Goal: Task Accomplishment & Management: Use online tool/utility

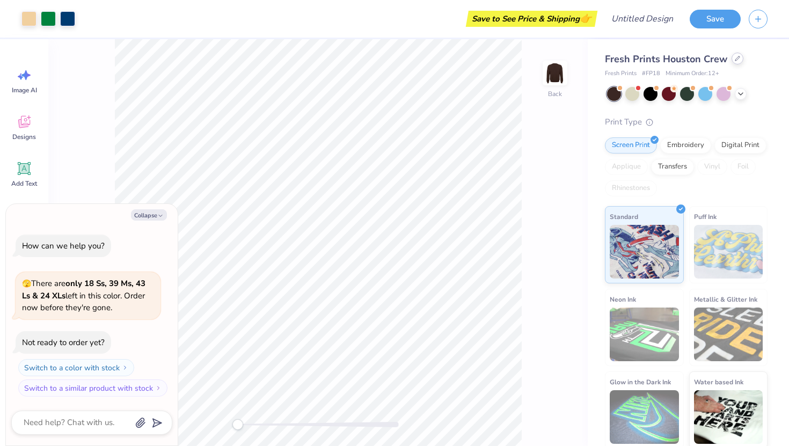
click at [734, 55] on div at bounding box center [738, 59] width 12 height 12
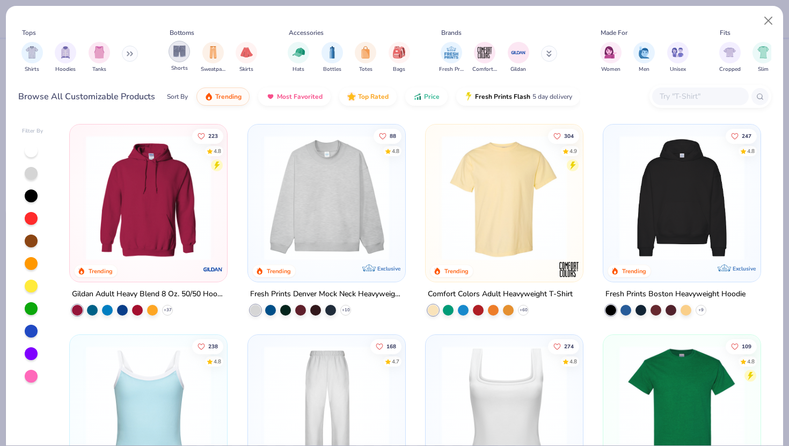
click at [176, 50] on img "filter for Shorts" at bounding box center [179, 51] width 12 height 12
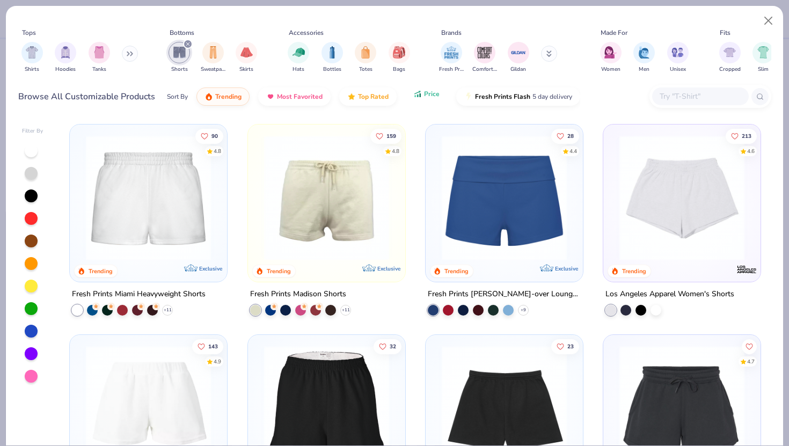
click at [441, 97] on button "Price" at bounding box center [426, 94] width 42 height 18
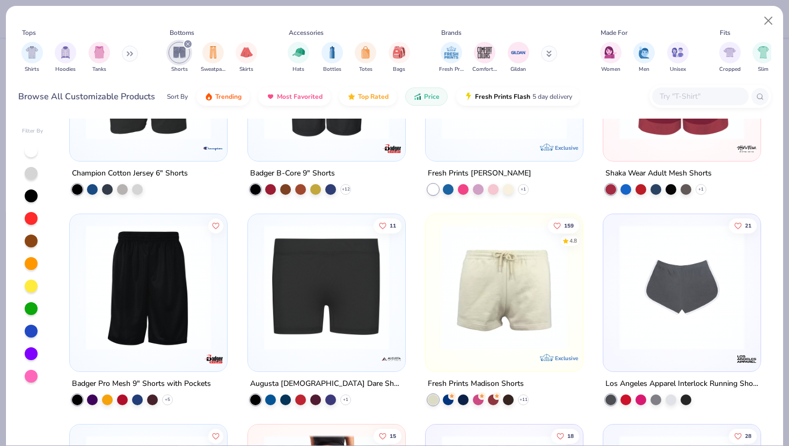
scroll to position [550, 0]
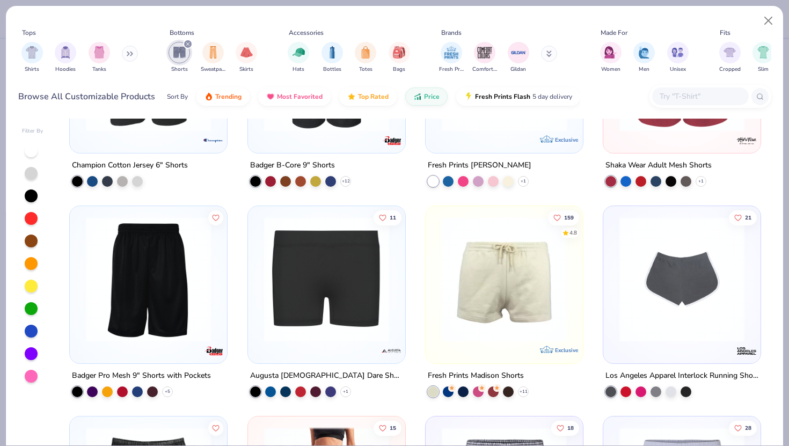
click at [477, 303] on img at bounding box center [504, 279] width 136 height 125
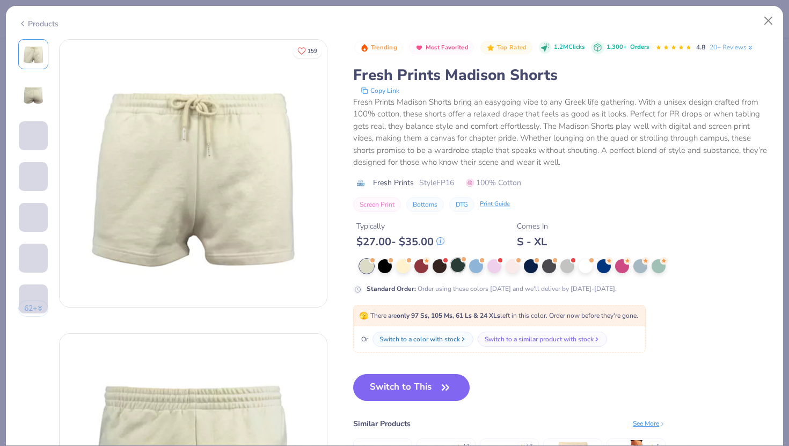
click at [461, 266] on div at bounding box center [458, 265] width 14 height 14
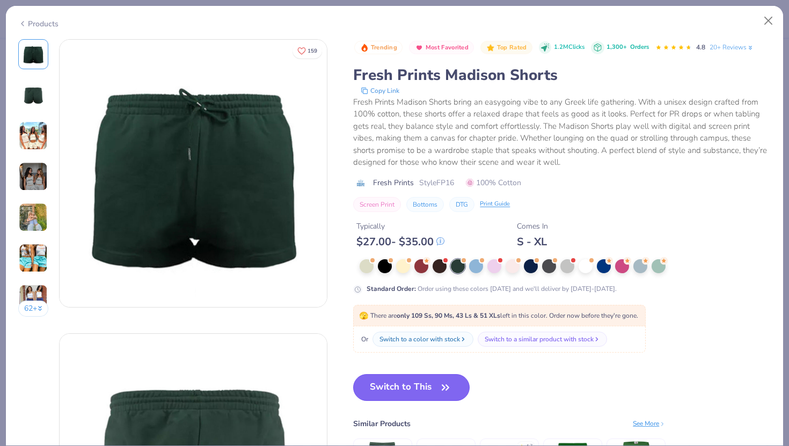
click at [415, 377] on button "Switch to This" at bounding box center [411, 387] width 116 height 27
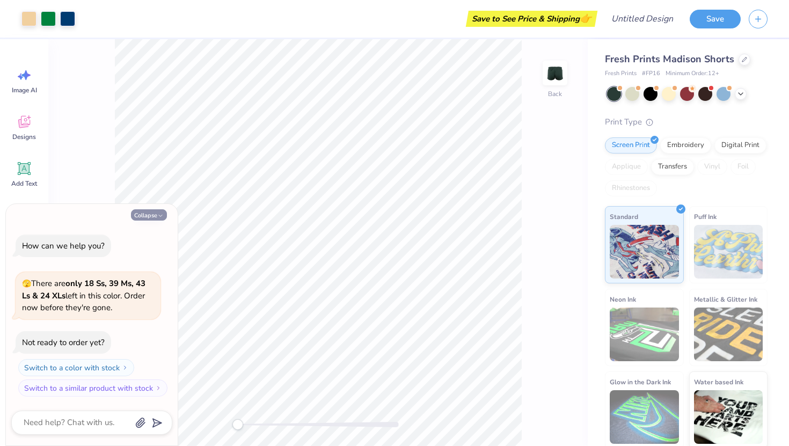
click at [149, 218] on button "Collapse" at bounding box center [149, 214] width 36 height 11
type textarea "x"
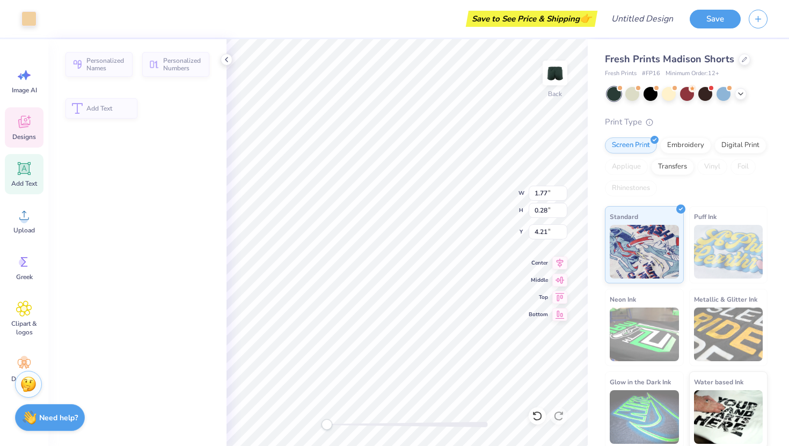
type input "1.77"
type input "0.28"
type input "4.21"
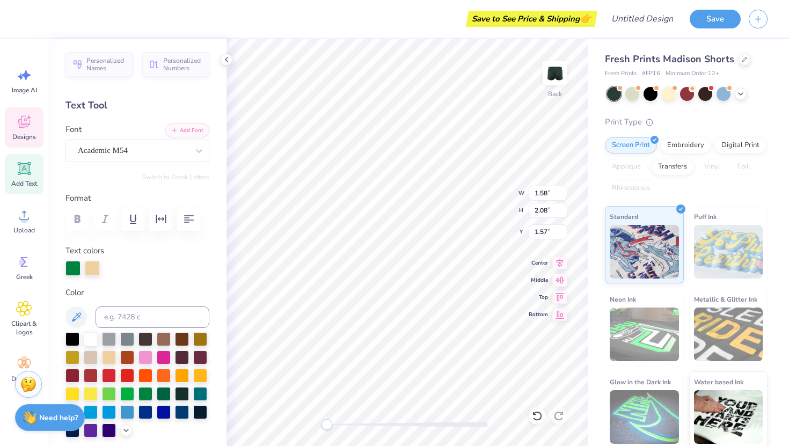
type input "1.58"
type input "2.08"
type input "1.57"
type textarea "A"
type input "1.38"
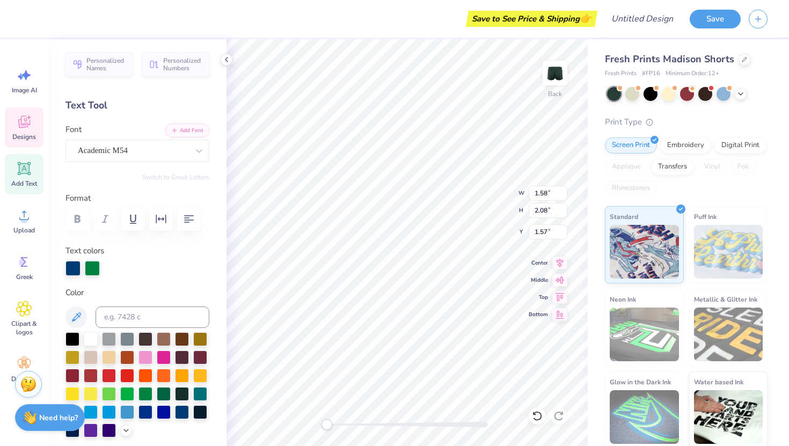
type input "2.01"
type input "1.70"
click at [226, 60] on polyline at bounding box center [226, 59] width 2 height 4
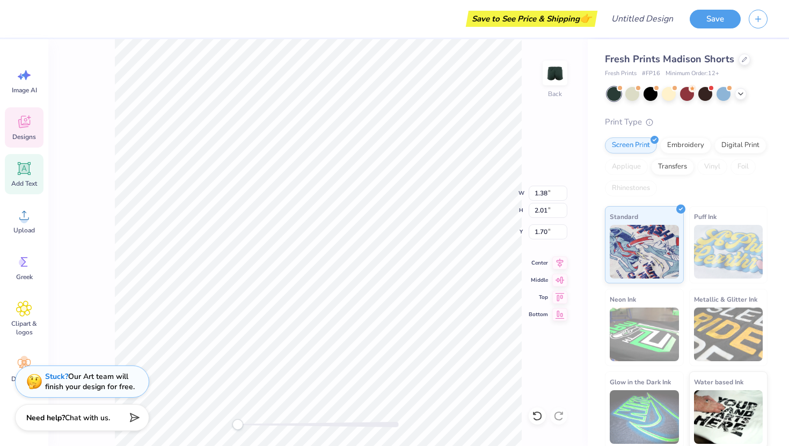
type input "1.22"
type input "1.96"
type input "1.37"
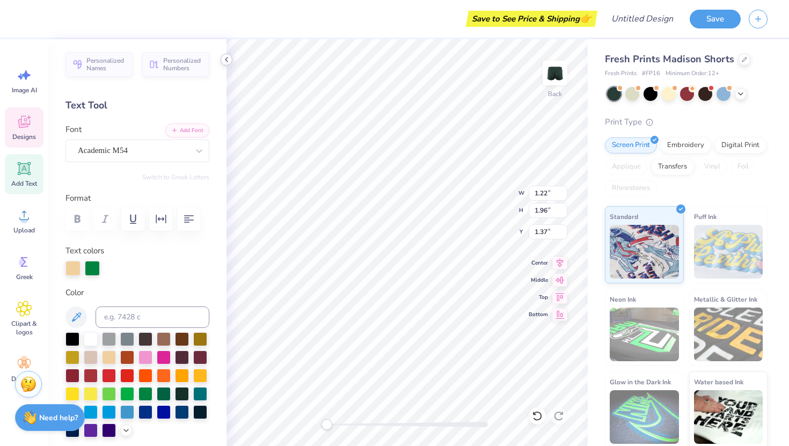
type textarea "X"
type input "1.38"
type input "2.01"
type input "1.70"
type input "1.36"
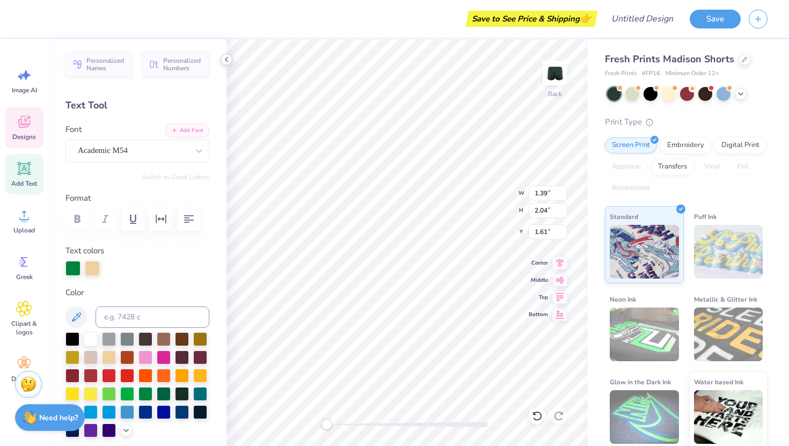
type input "1.96"
type input "1.37"
type input "1.26"
type input "1.99"
type input "1.80"
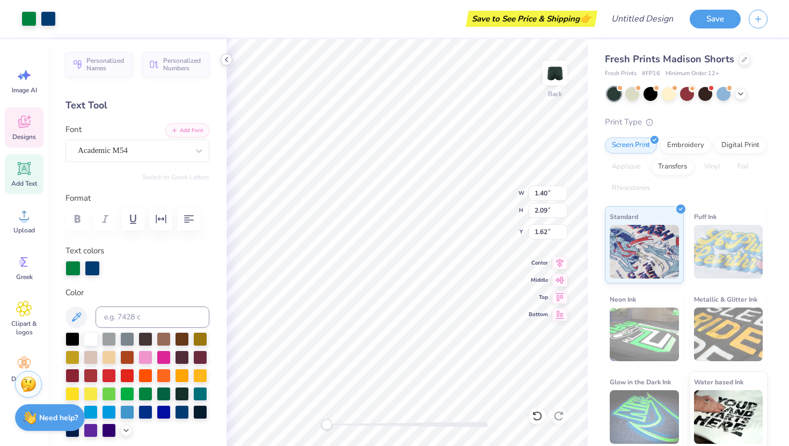
click at [549, 191] on div "Back W 1.40 1.40 " H 2.09 2.09 " Y 1.62 1.62 " Center Middle Top Bottom" at bounding box center [407, 242] width 361 height 407
type textarea "O"
click at [542, 315] on div "Back W 1.42 1.42 " H 2.05 2.05 " Y 1.61 1.61 " Center Middle Top Bottom" at bounding box center [407, 242] width 361 height 407
type input "1.36"
type input "1.96"
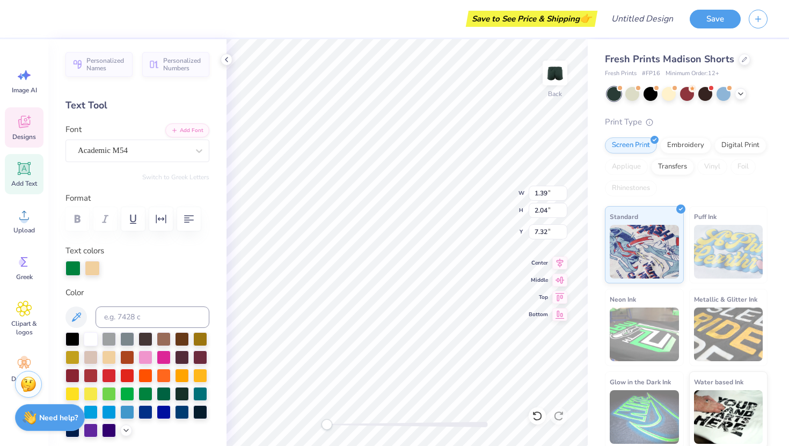
type input "7.39"
type input "1.42"
type input "2.05"
click at [591, 382] on div "Fresh Prints Madison Shorts Fresh Prints # FP16 Minimum Order: 12 + Print Type …" at bounding box center [688, 244] width 201 height 410
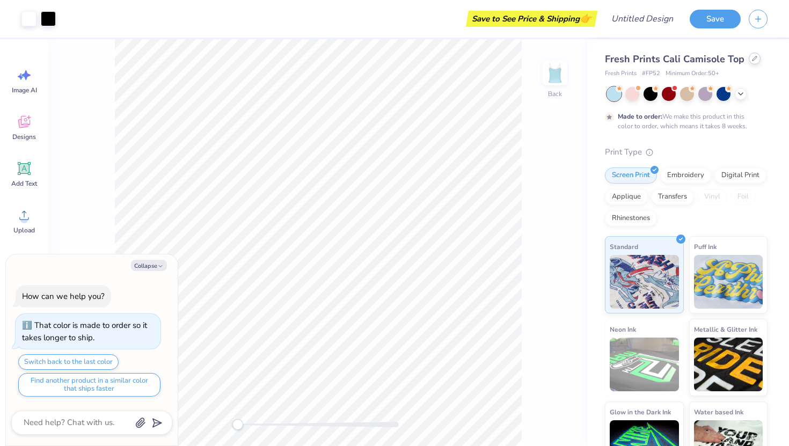
click at [749, 59] on div at bounding box center [755, 59] width 12 height 12
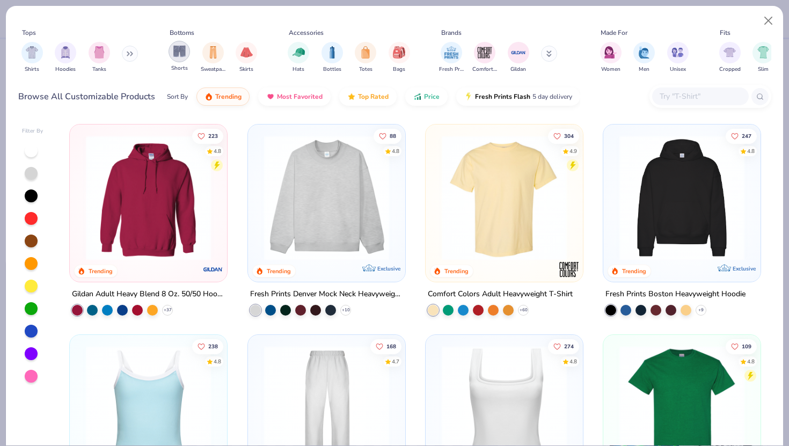
click at [174, 49] on img "filter for Shorts" at bounding box center [179, 51] width 12 height 12
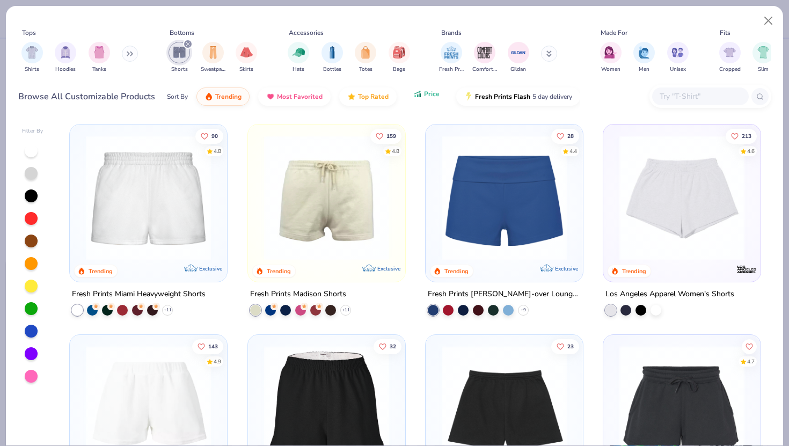
click at [420, 99] on button "Price" at bounding box center [426, 94] width 42 height 18
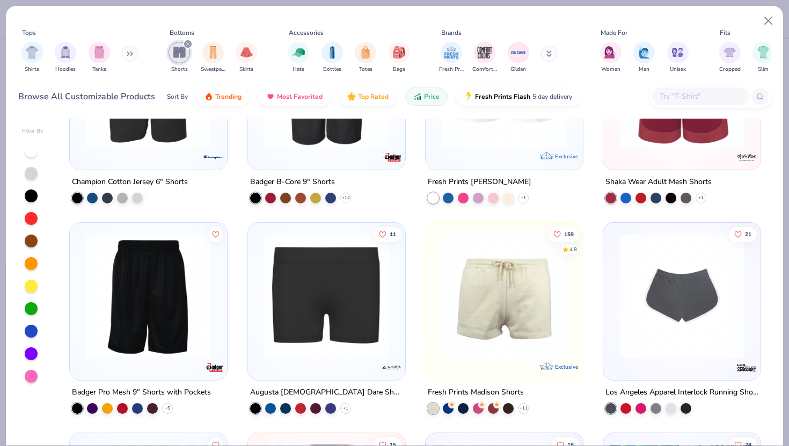
scroll to position [546, 0]
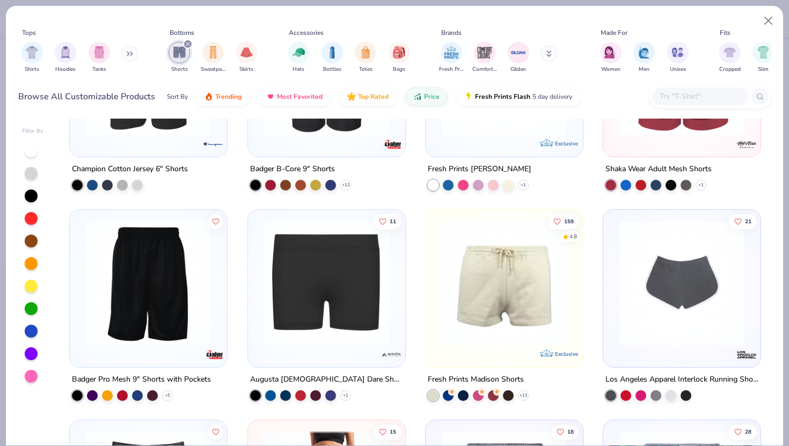
click at [484, 304] on img at bounding box center [504, 283] width 136 height 125
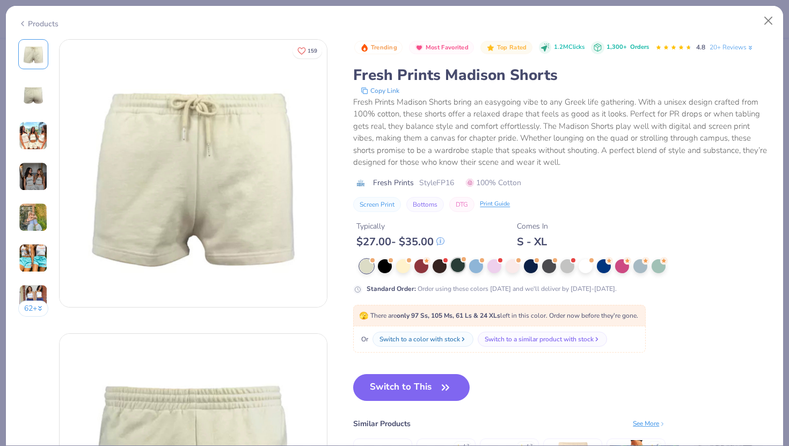
click at [458, 262] on div at bounding box center [458, 265] width 14 height 14
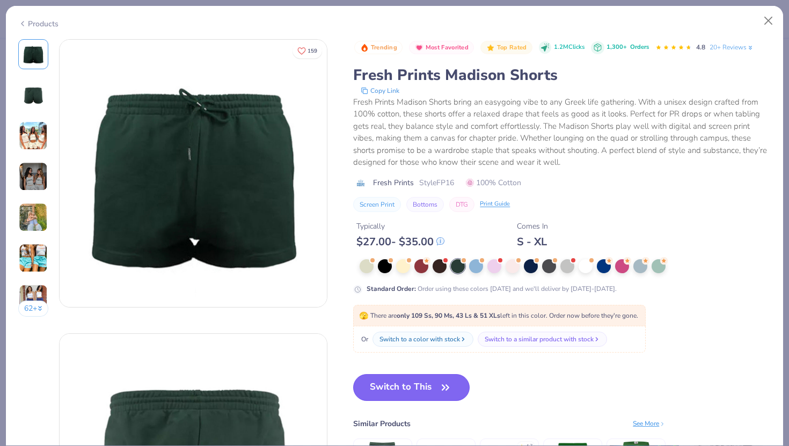
click at [415, 388] on button "Switch to This" at bounding box center [411, 387] width 116 height 27
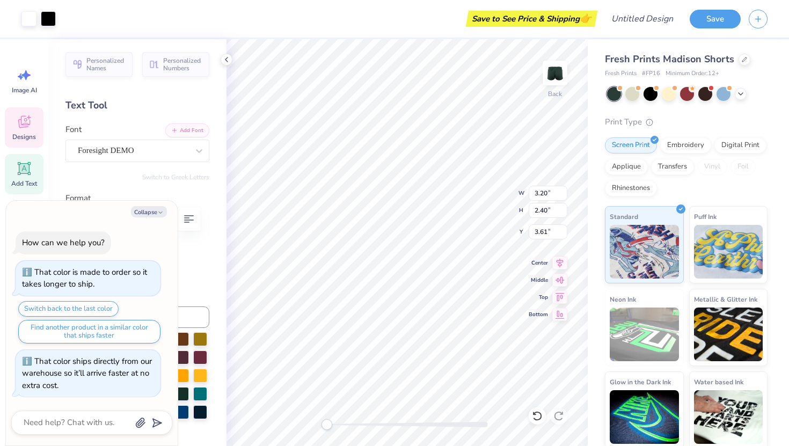
type textarea "x"
type textarea "Clu"
type textarea "x"
type textarea "Clu"
type textarea "x"
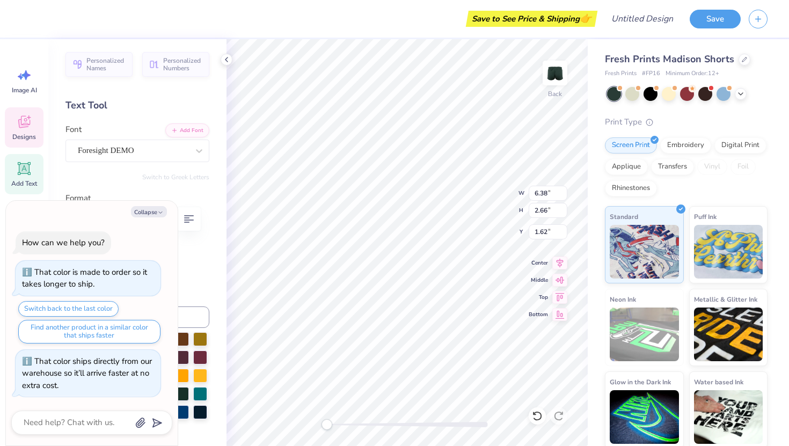
type textarea "x"
type textarea "A"
type textarea "x"
type textarea "AX"
type textarea "x"
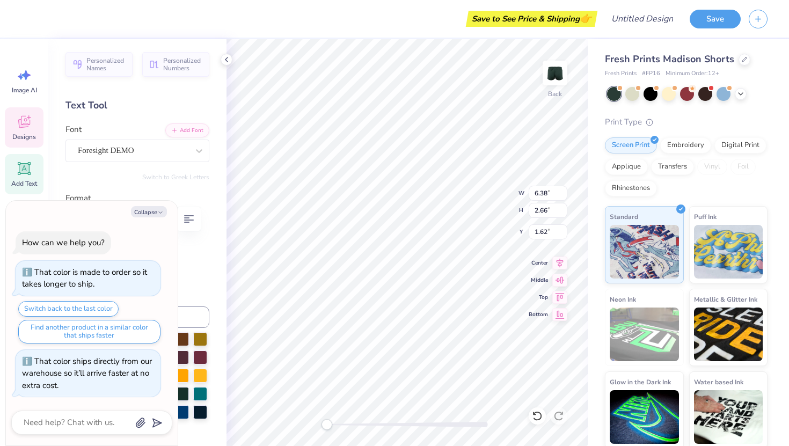
type textarea "AXO"
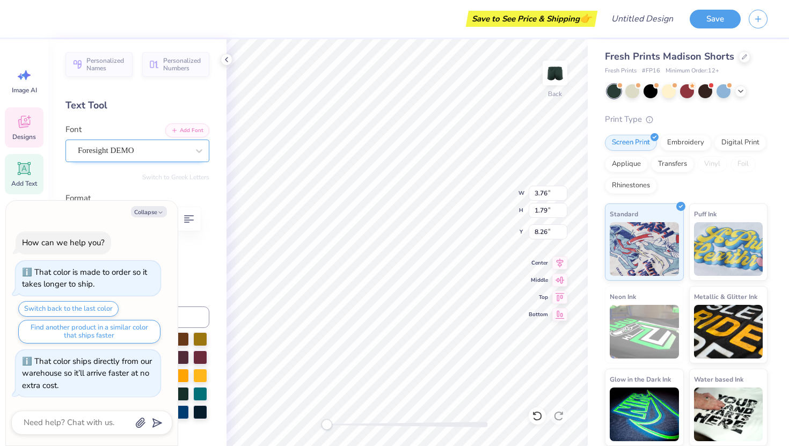
click at [152, 155] on div "Foresight DEMO" at bounding box center [133, 150] width 113 height 17
click at [152, 209] on button "Collapse" at bounding box center [149, 211] width 36 height 11
type textarea "x"
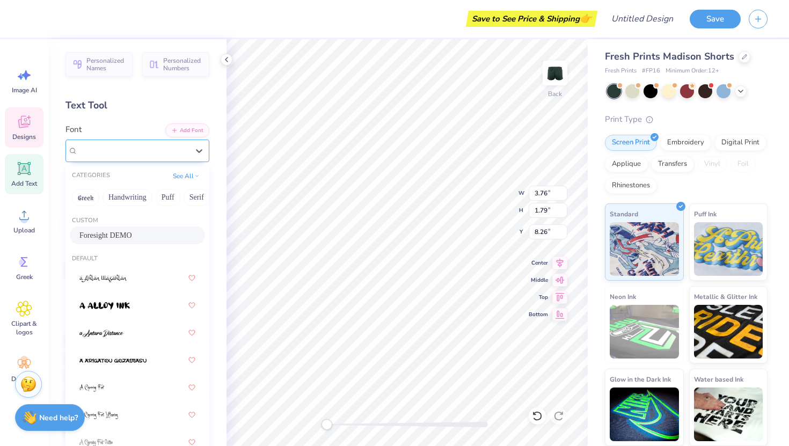
click at [137, 150] on div "Foresight DEMO" at bounding box center [133, 150] width 113 height 17
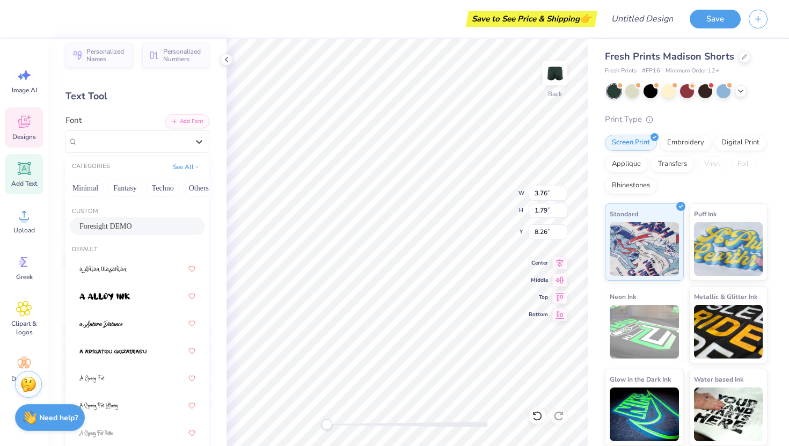
scroll to position [0, 316]
click at [118, 190] on button "Fantasy" at bounding box center [117, 188] width 35 height 17
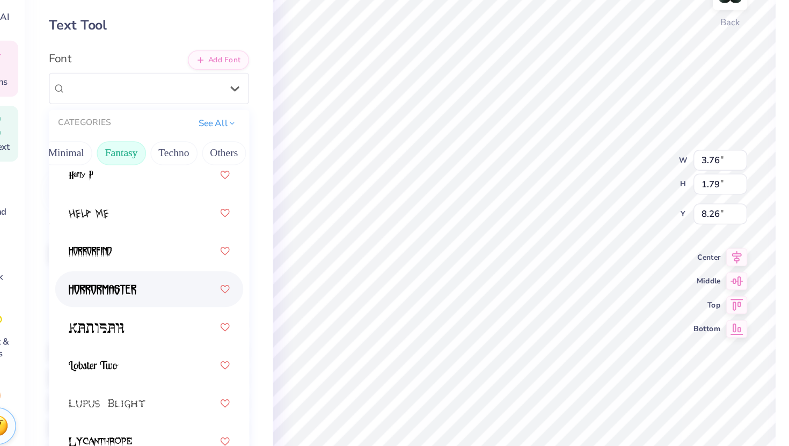
scroll to position [170, 0]
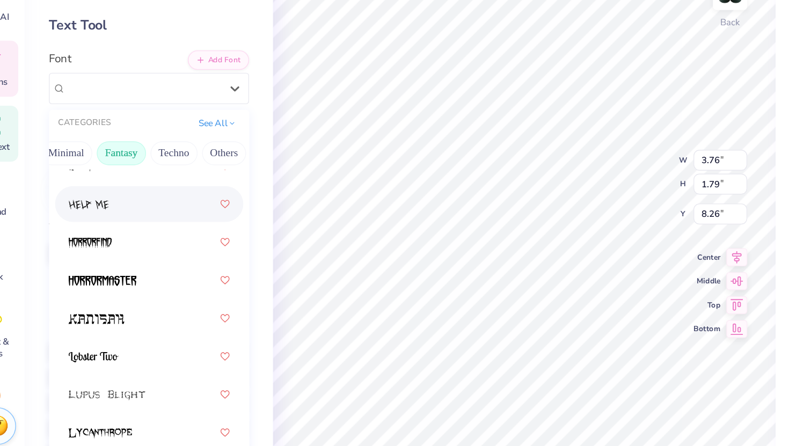
click at [96, 226] on img at bounding box center [93, 226] width 29 height 8
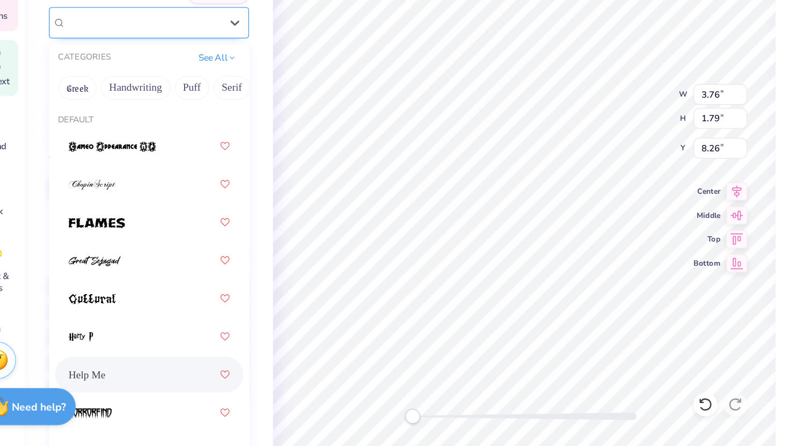
click at [133, 149] on div "Help Me" at bounding box center [133, 141] width 113 height 17
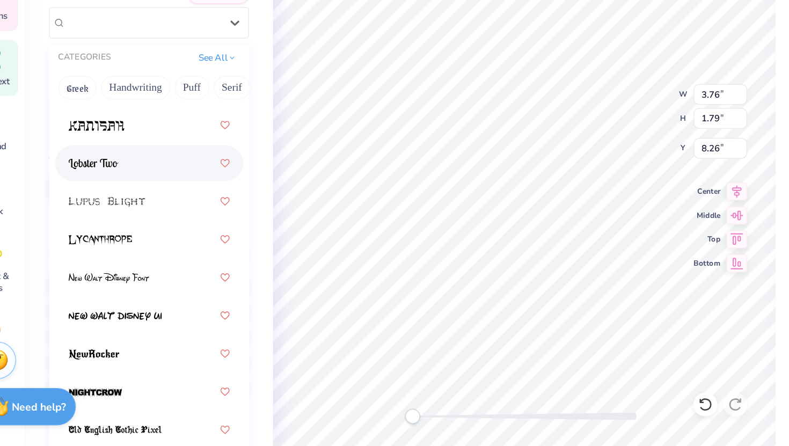
scroll to position [264, 0]
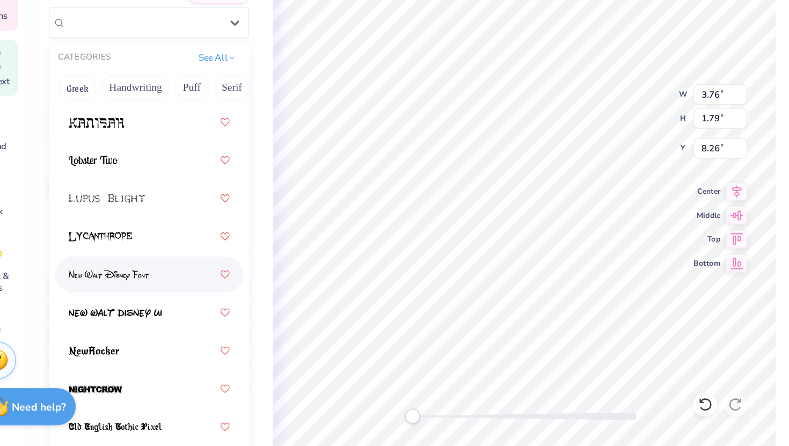
click at [141, 325] on div at bounding box center [137, 322] width 116 height 19
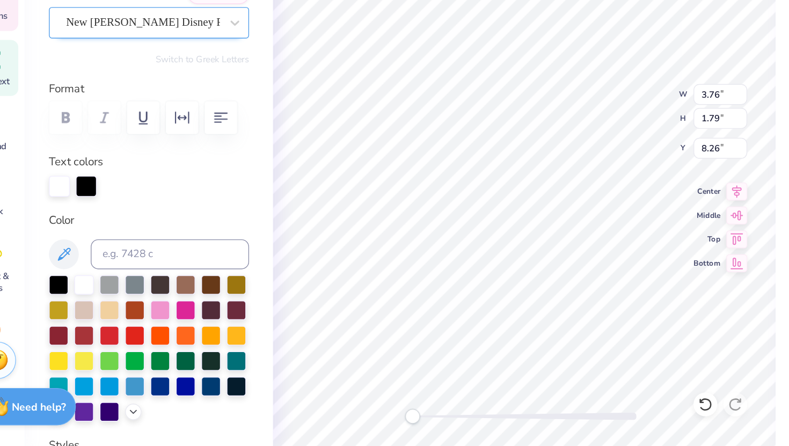
click at [133, 138] on div "New [PERSON_NAME] Disney Font" at bounding box center [133, 141] width 113 height 17
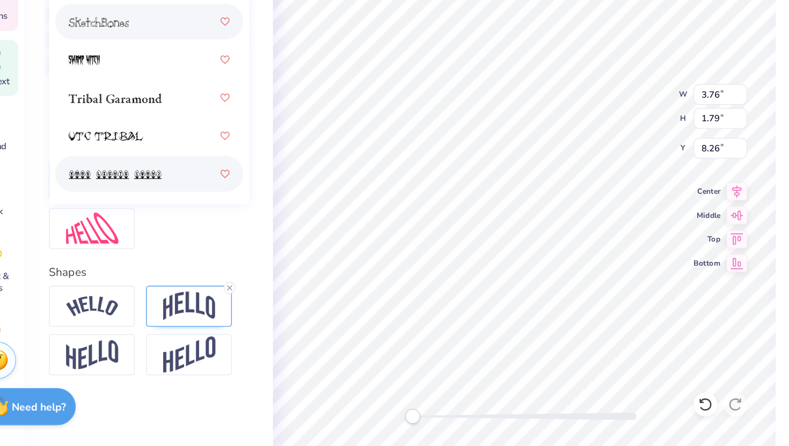
scroll to position [262, 0]
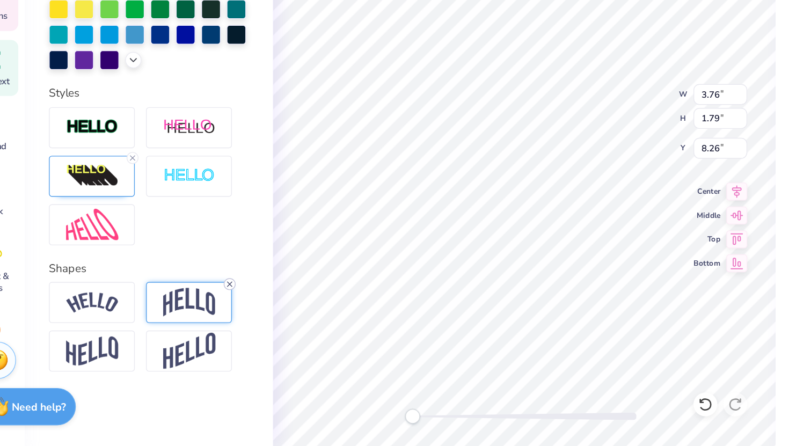
click at [195, 328] on line at bounding box center [195, 329] width 3 height 3
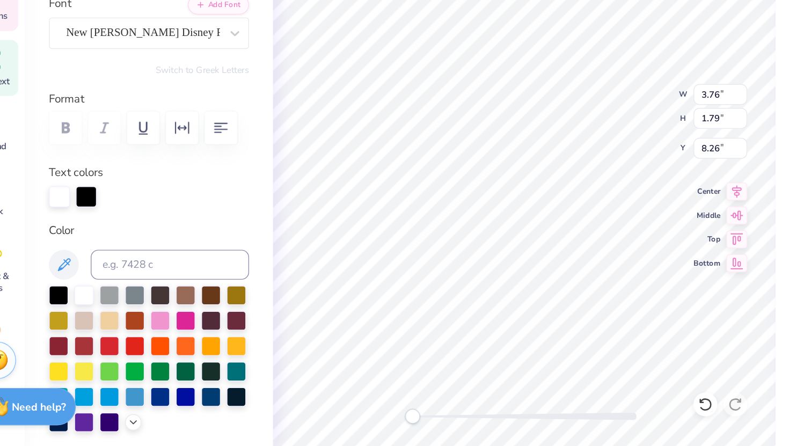
scroll to position [0, 0]
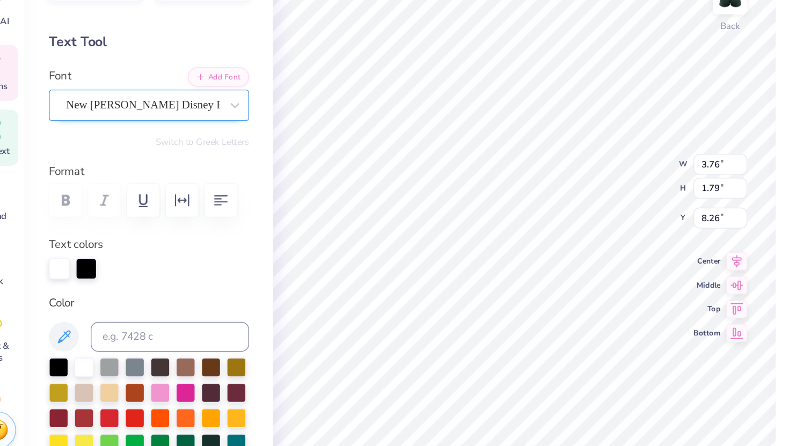
click at [114, 156] on div "New [PERSON_NAME] Disney Font" at bounding box center [133, 150] width 113 height 17
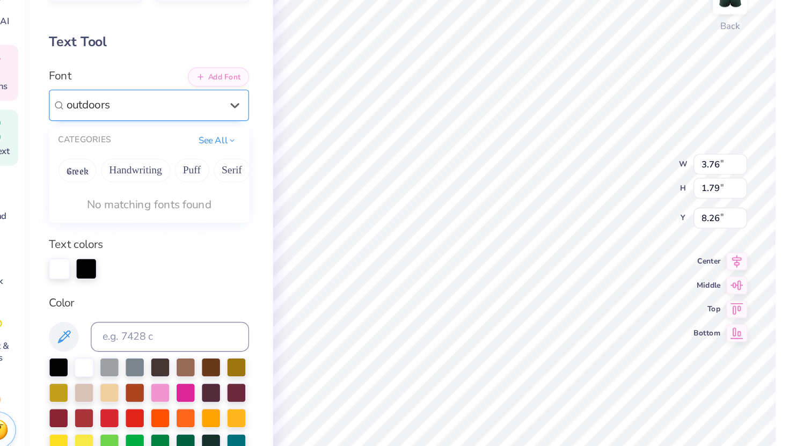
type input "outdoors"
click at [110, 142] on div at bounding box center [137, 151] width 144 height 23
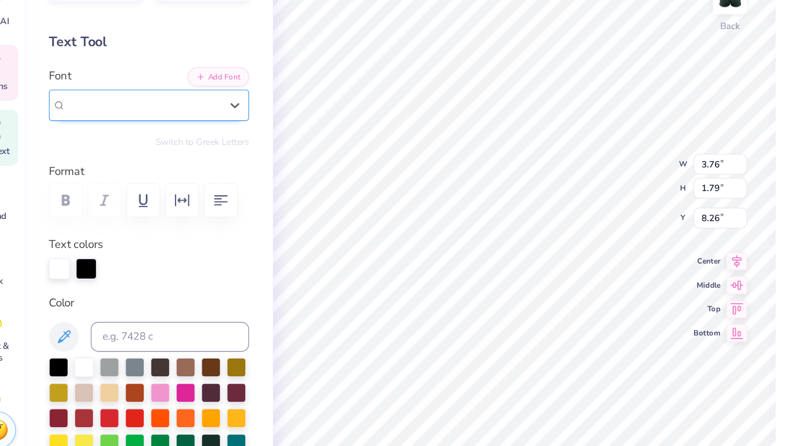
click at [110, 142] on div "New [PERSON_NAME] Disney Font" at bounding box center [133, 150] width 113 height 17
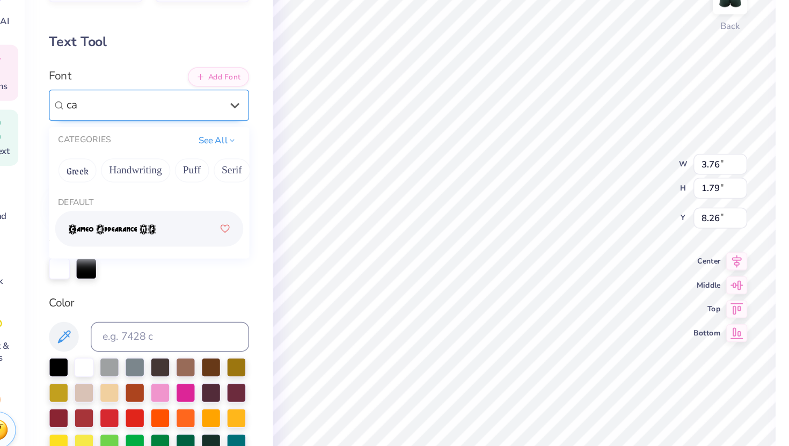
type input "c"
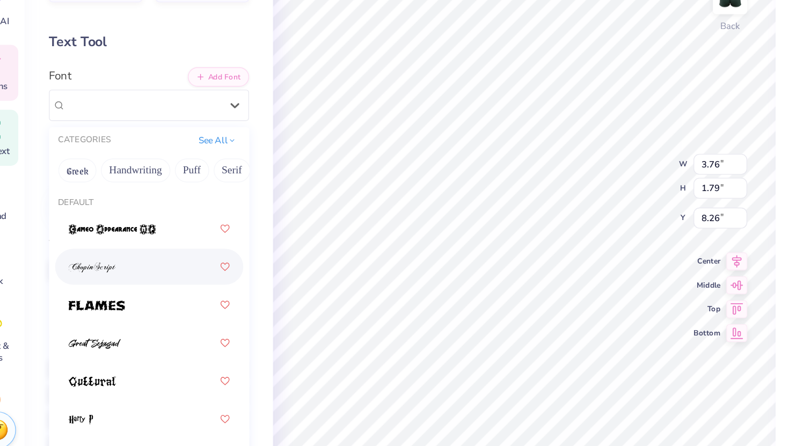
scroll to position [20, 0]
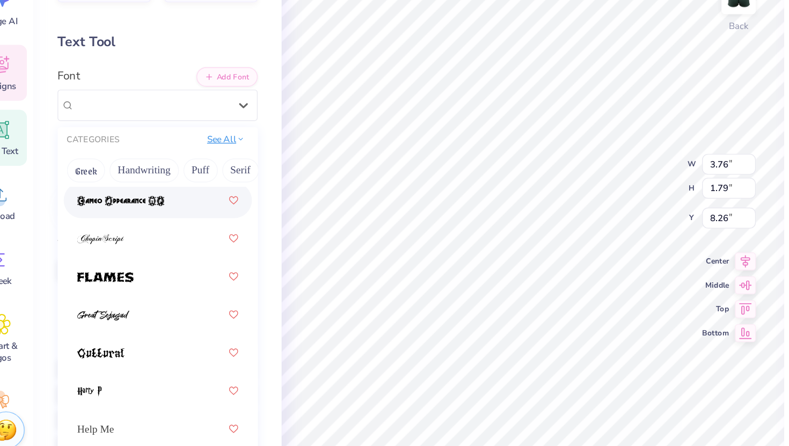
click at [176, 176] on button "See All" at bounding box center [186, 175] width 33 height 11
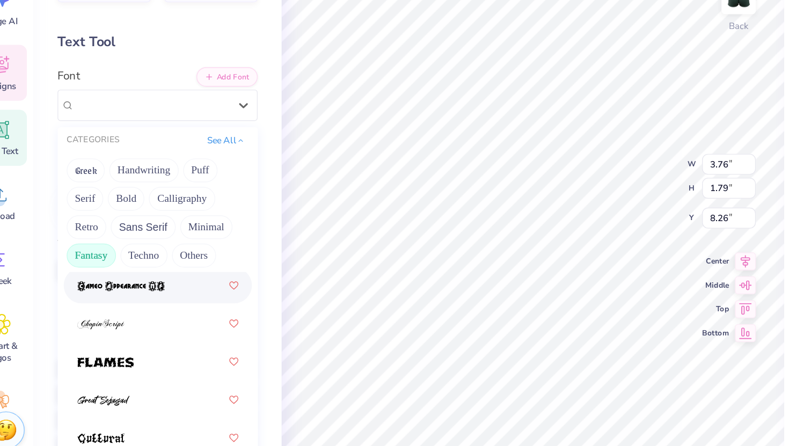
click at [93, 257] on button "Fantasy" at bounding box center [89, 258] width 35 height 17
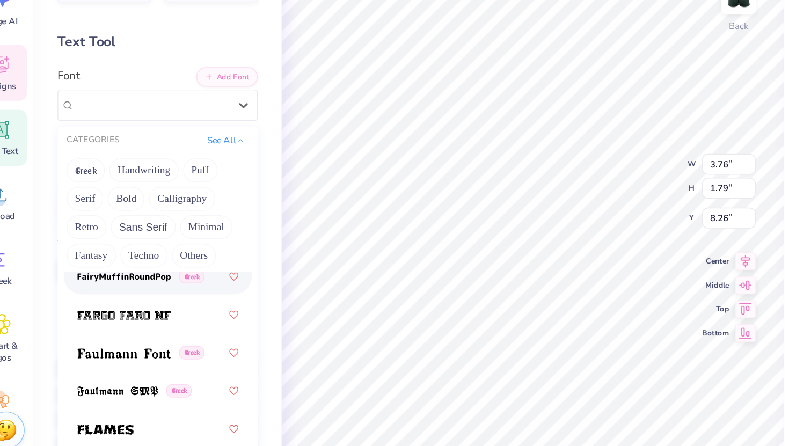
scroll to position [3217, 0]
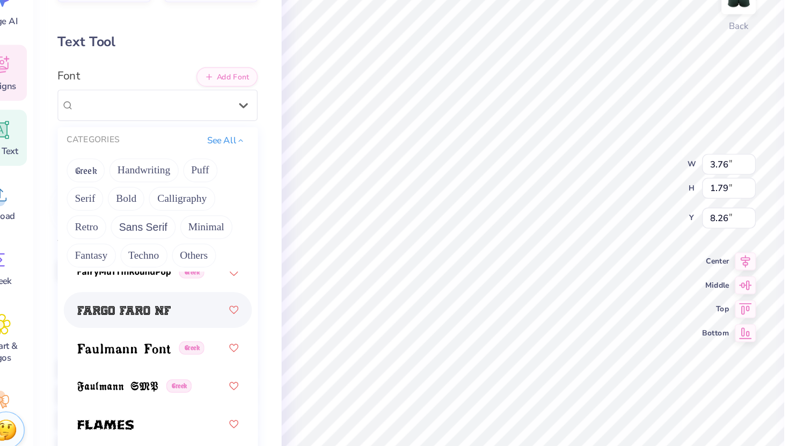
click at [113, 293] on span at bounding box center [112, 298] width 67 height 11
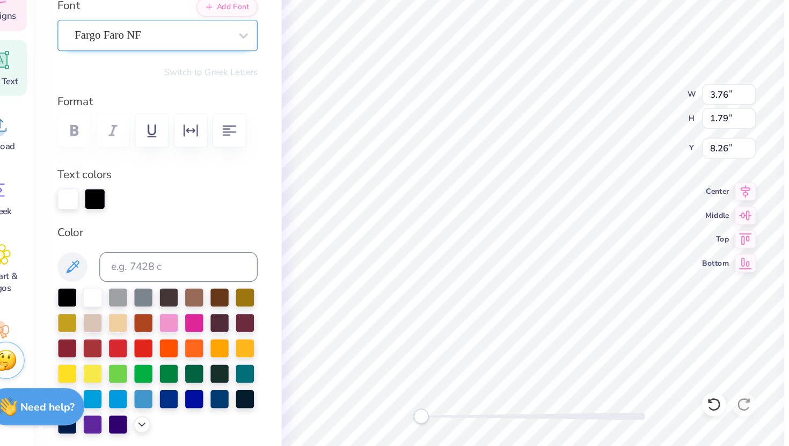
click at [124, 142] on div "Fargo Faro NF" at bounding box center [133, 150] width 113 height 17
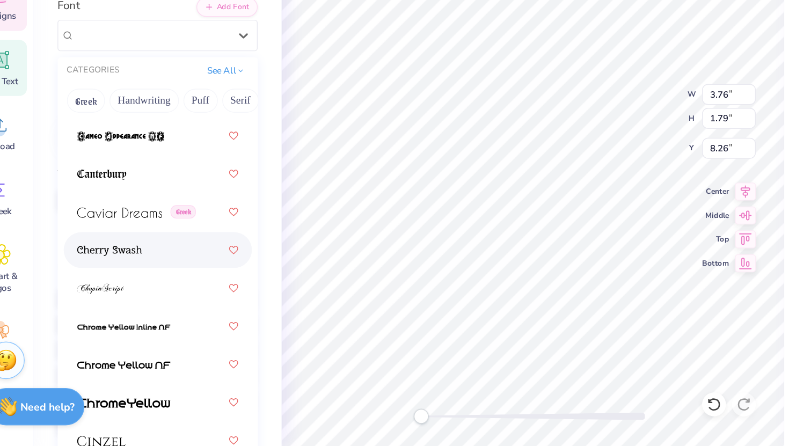
scroll to position [1666, 0]
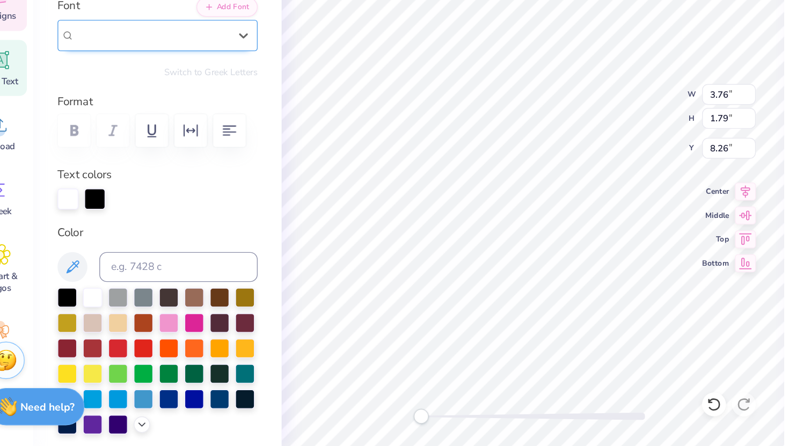
click at [122, 157] on div at bounding box center [133, 150] width 111 height 14
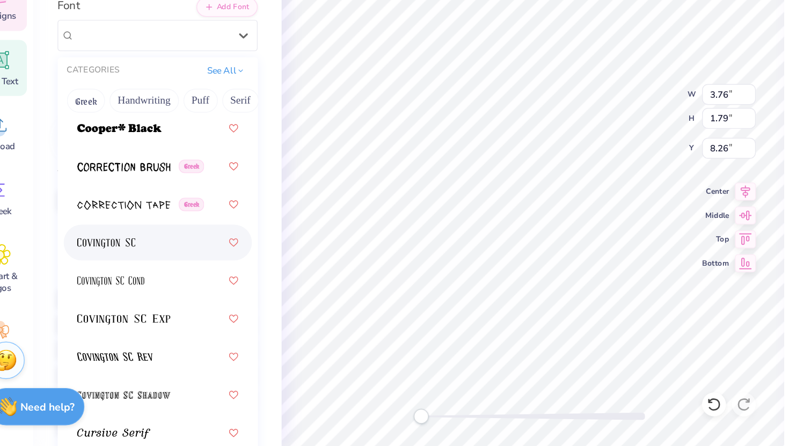
scroll to position [2409, 0]
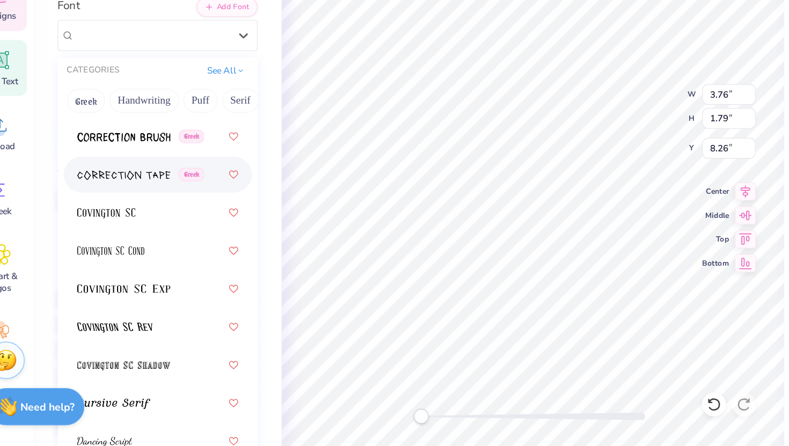
click at [136, 257] on div "Greek" at bounding box center [137, 250] width 116 height 19
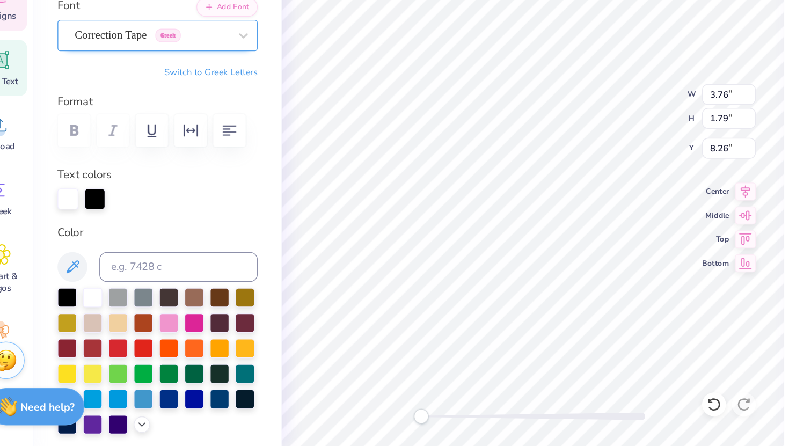
click at [157, 152] on div "Correction Tape Greek" at bounding box center [133, 150] width 113 height 17
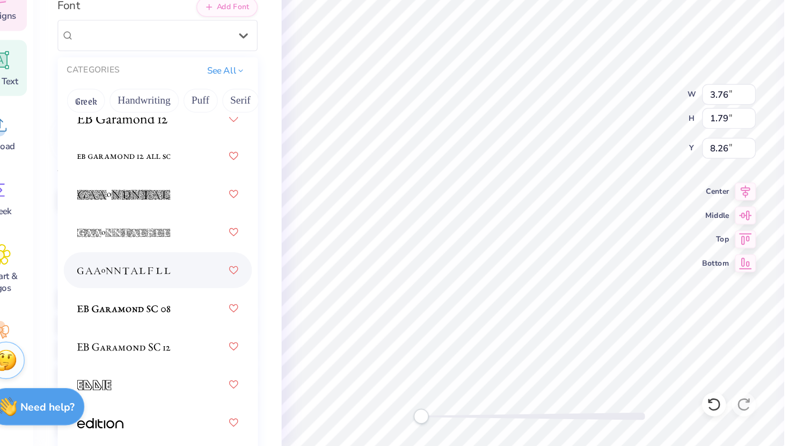
scroll to position [2898, 0]
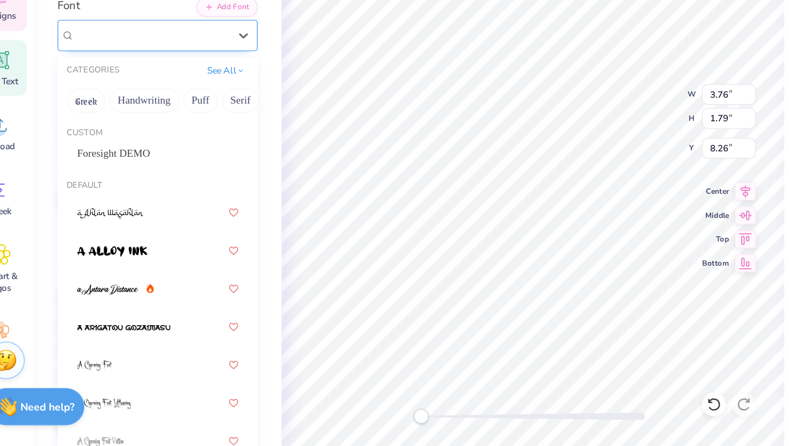
click at [83, 159] on div "Correction Tape Greek" at bounding box center [137, 151] width 144 height 23
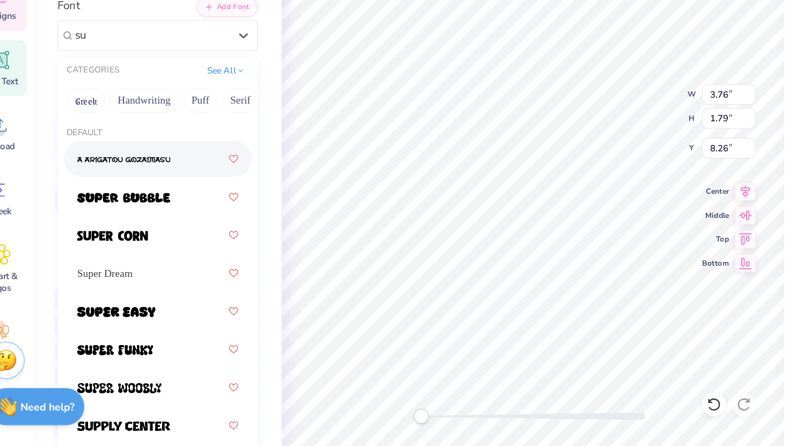
scroll to position [0, 0]
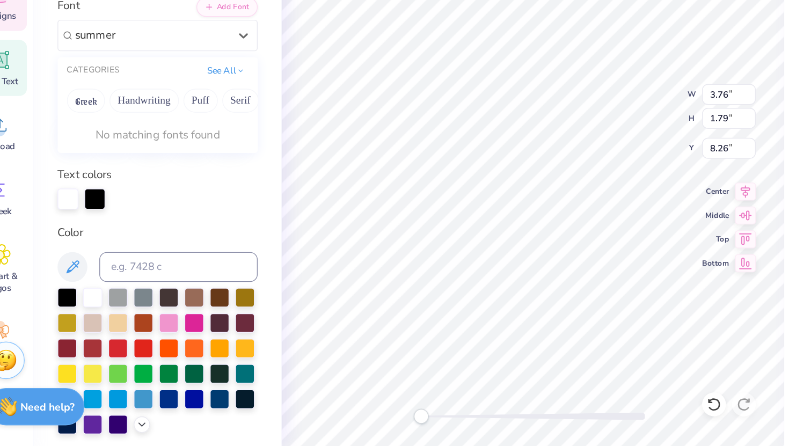
type input "summer"
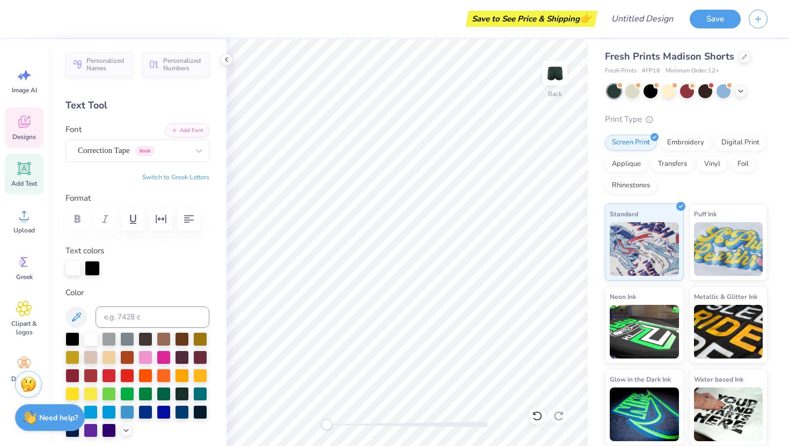
click at [7, 121] on div "Designs" at bounding box center [24, 127] width 39 height 40
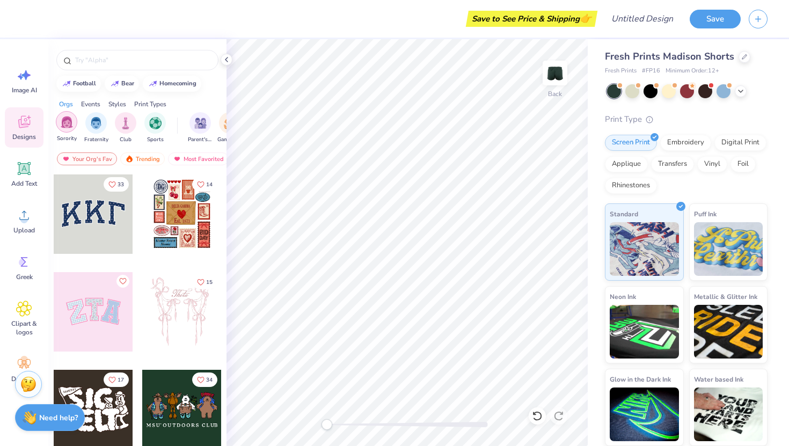
click at [74, 127] on div "filter for Sorority" at bounding box center [66, 121] width 21 height 21
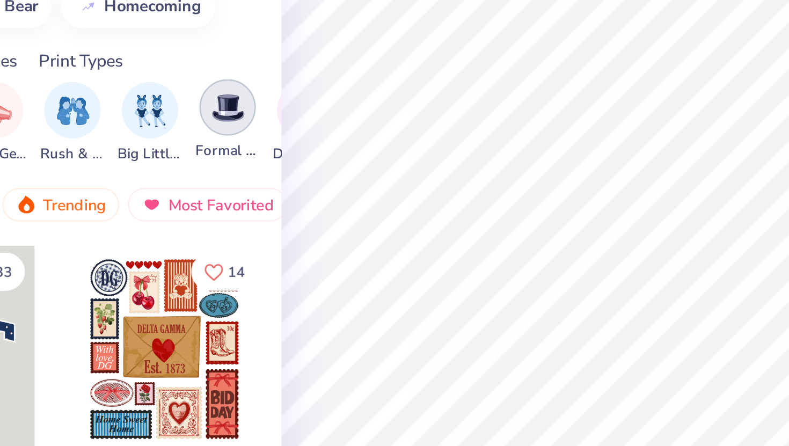
scroll to position [0, 169]
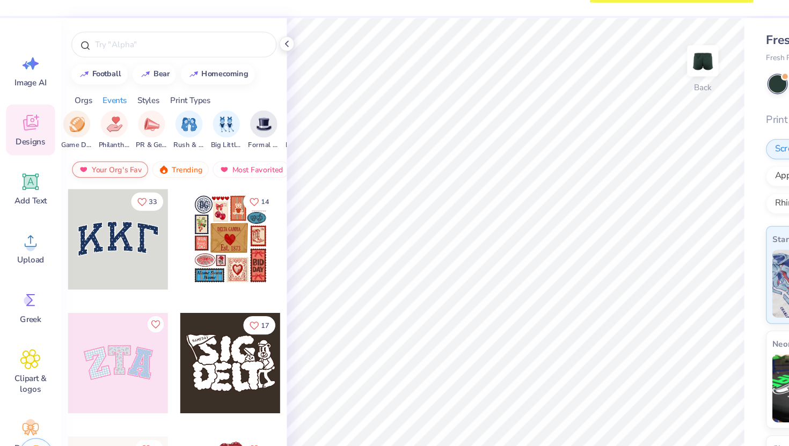
click at [82, 158] on div "Your Org's Fav" at bounding box center [87, 158] width 60 height 13
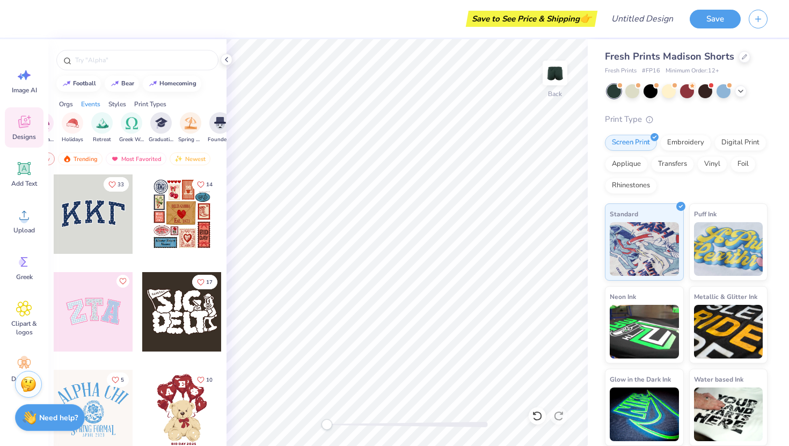
scroll to position [0, 365]
click at [94, 130] on div "Retreat" at bounding box center [100, 127] width 21 height 32
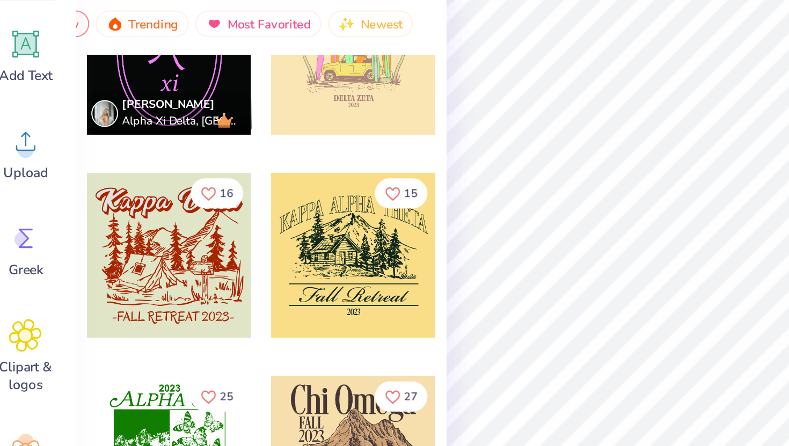
scroll to position [2387, 0]
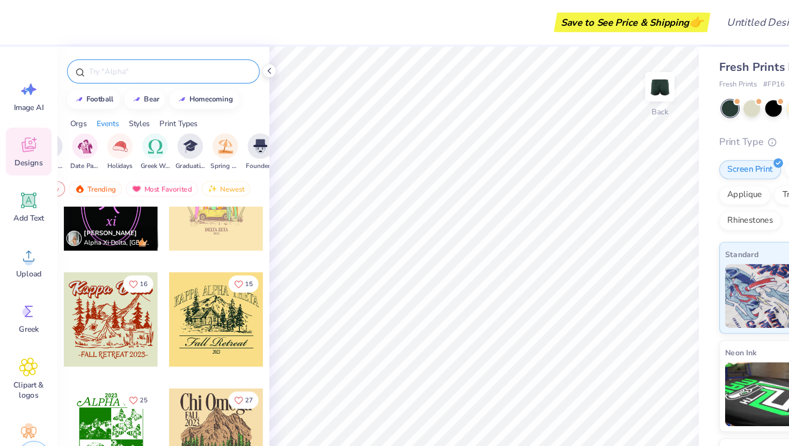
click at [106, 68] on div at bounding box center [137, 60] width 162 height 20
click at [107, 65] on div at bounding box center [137, 60] width 162 height 20
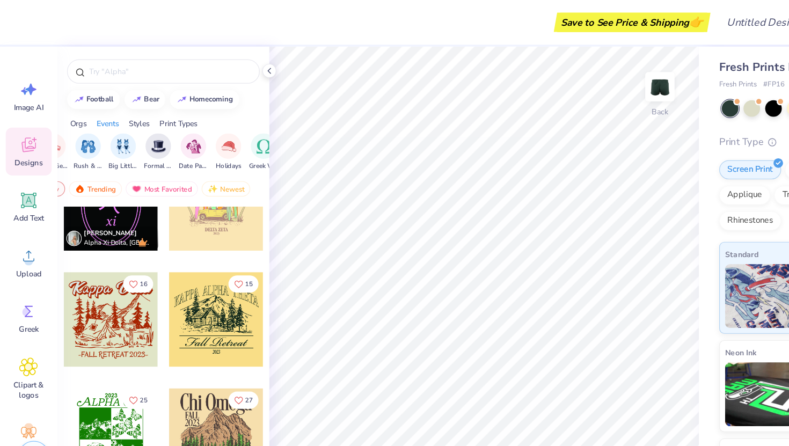
click at [94, 107] on div "Events" at bounding box center [90, 104] width 19 height 10
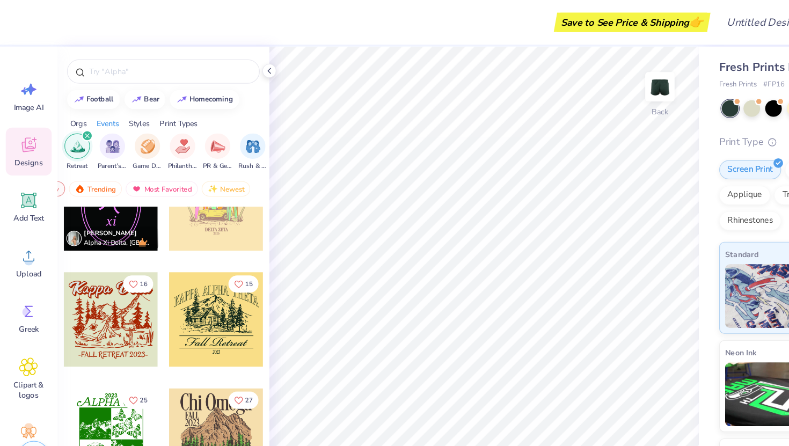
scroll to position [0, 134]
click at [75, 105] on div "Orgs Events Styles Print Types" at bounding box center [137, 101] width 178 height 15
click at [78, 112] on div "filter for Retreat" at bounding box center [75, 114] width 10 height 10
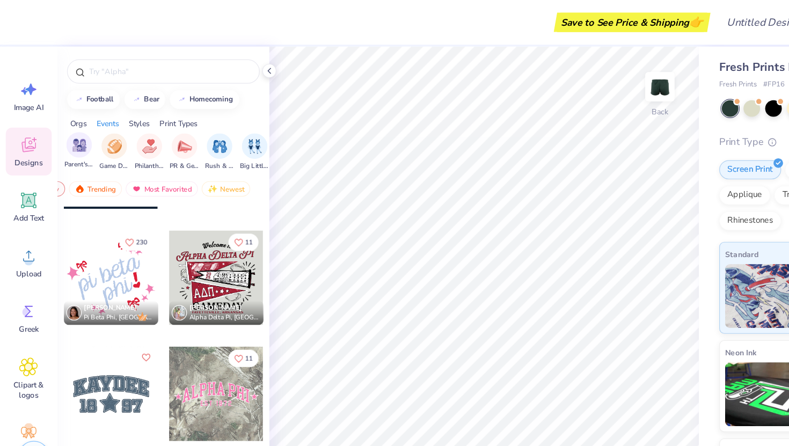
scroll to position [1251, 0]
click at [71, 106] on div "Orgs" at bounding box center [66, 104] width 14 height 10
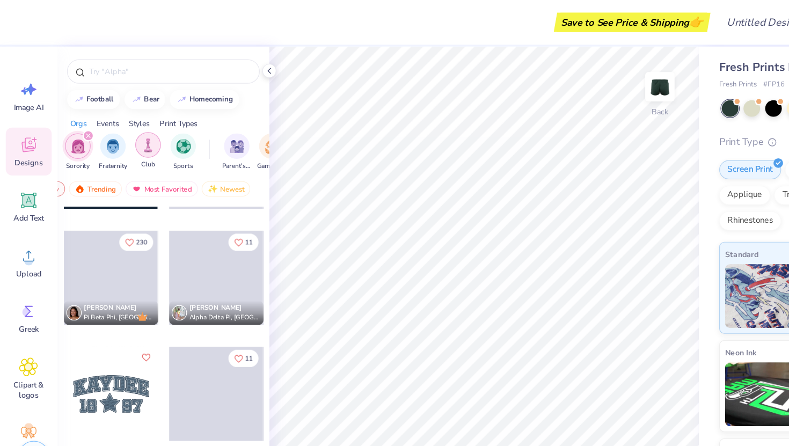
scroll to position [0, 0]
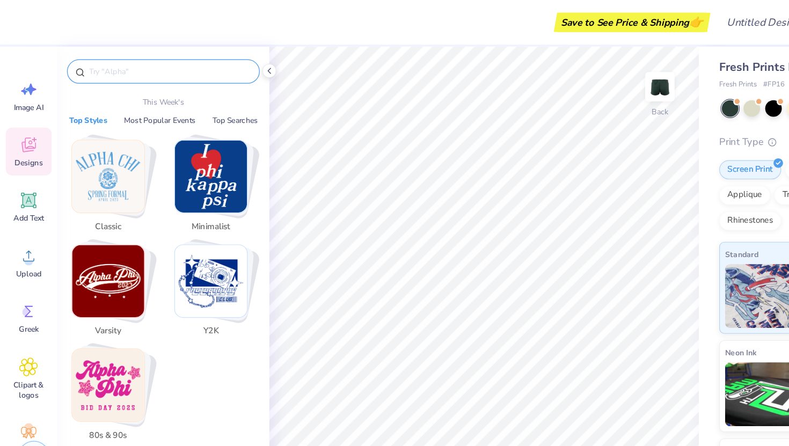
click at [90, 55] on input "text" at bounding box center [142, 60] width 137 height 11
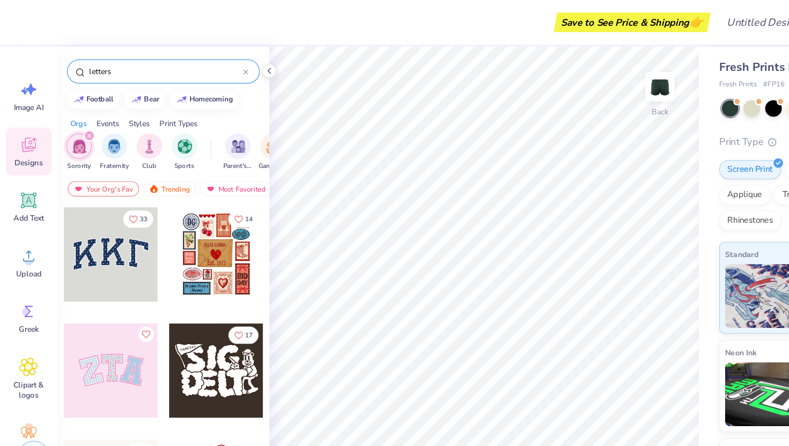
type input "letters"
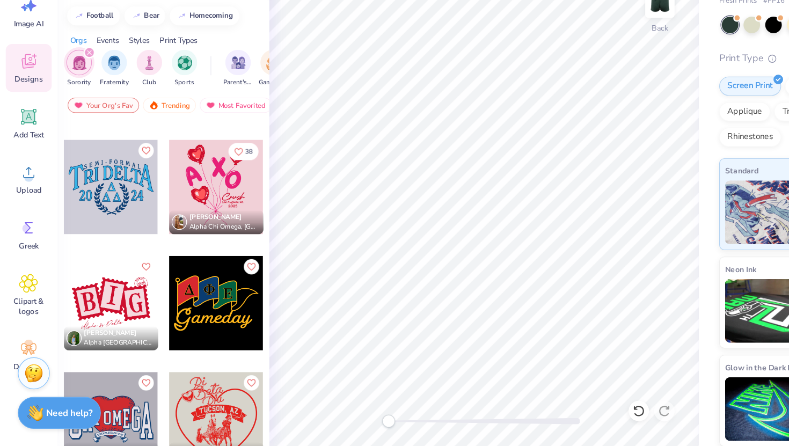
scroll to position [776, 0]
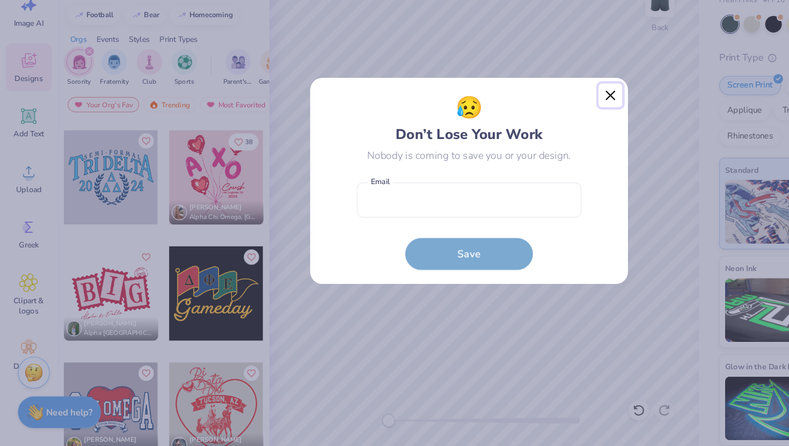
click at [513, 152] on button "Close" at bounding box center [513, 151] width 20 height 20
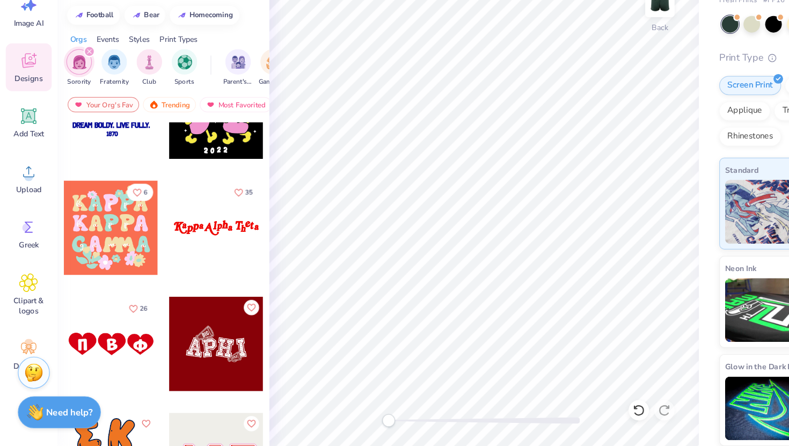
scroll to position [1710, 0]
click at [184, 266] on div at bounding box center [181, 262] width 79 height 79
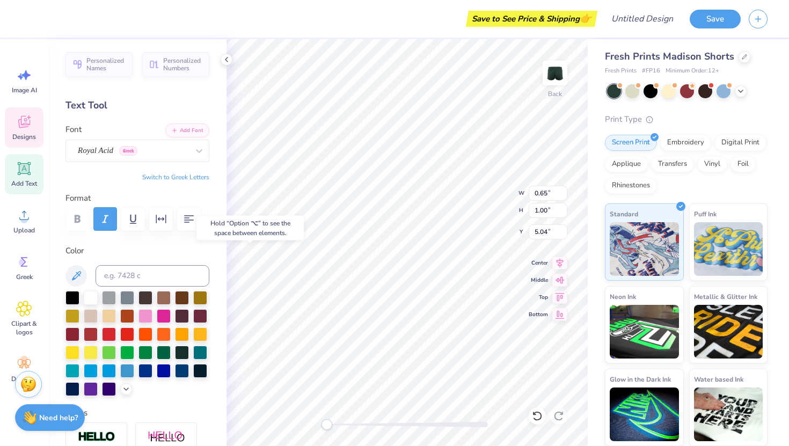
type input "0.65"
type input "1.00"
type input "5.04"
type textarea "A"
type input "0.56"
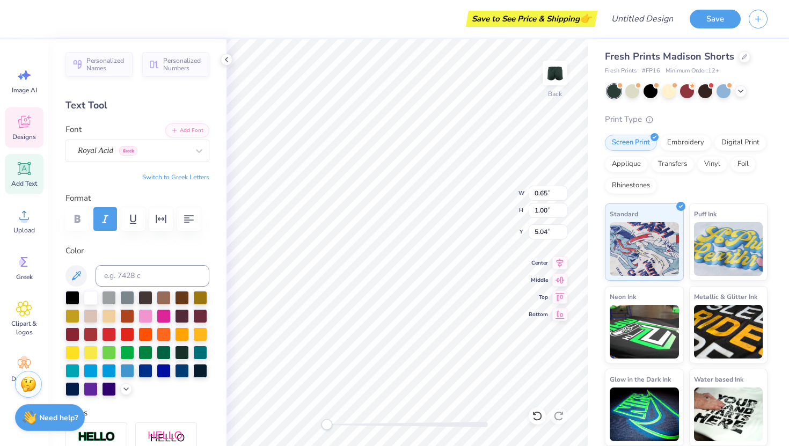
type input "0.77"
type input "5.35"
type input "0.37"
type input "0.47"
type input "5.15"
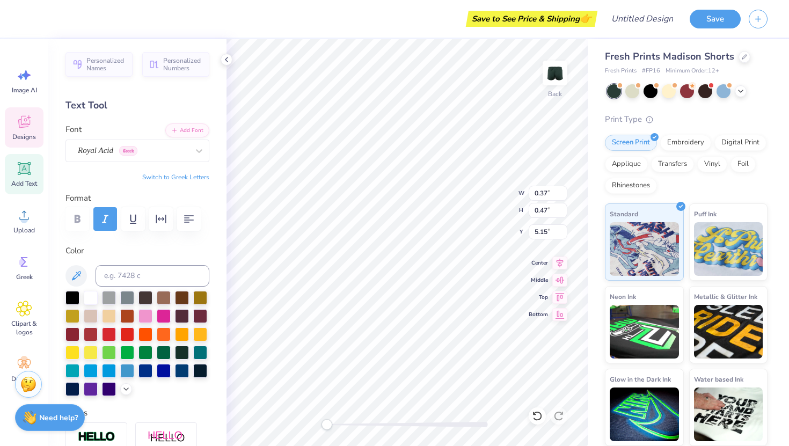
type textarea "l"
type input "0.56"
type input "0.77"
type input "5.19"
type textarea "h"
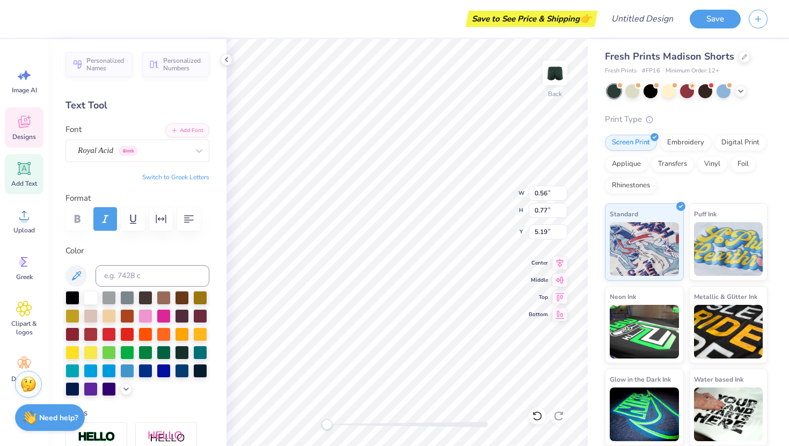
type input "0.67"
type input "1.00"
type input "5.09"
type textarea "C"
type input "0.30"
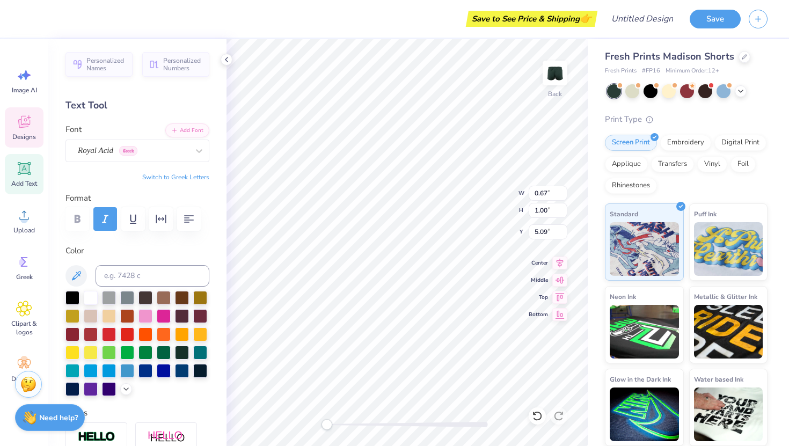
type input "0.74"
type input "4.96"
type input "0.47"
type input "0.65"
type input "5.20"
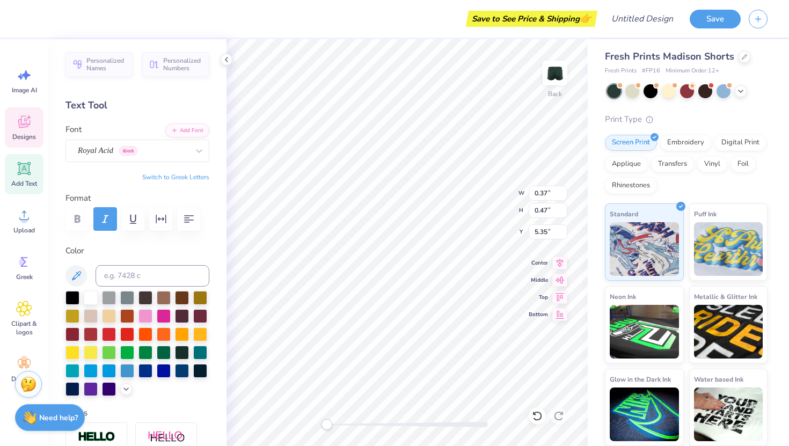
type input "0.37"
type input "0.47"
type input "5.35"
type textarea "i"
type input "4.97"
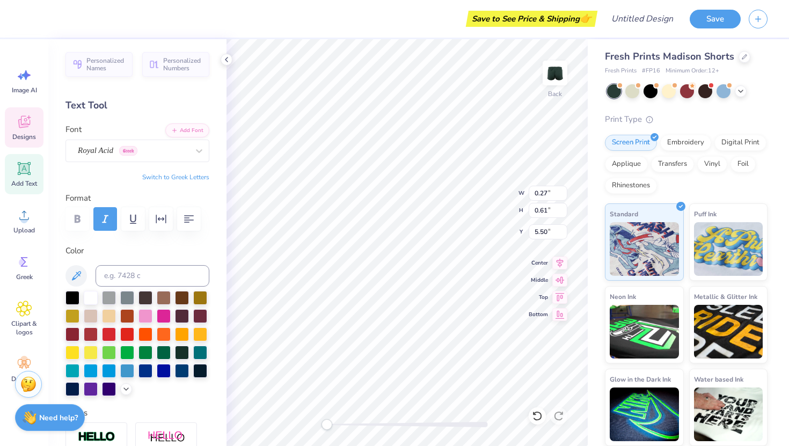
type input "0.54"
type input "0.79"
type input "4.95"
type textarea "O"
type input "0.45"
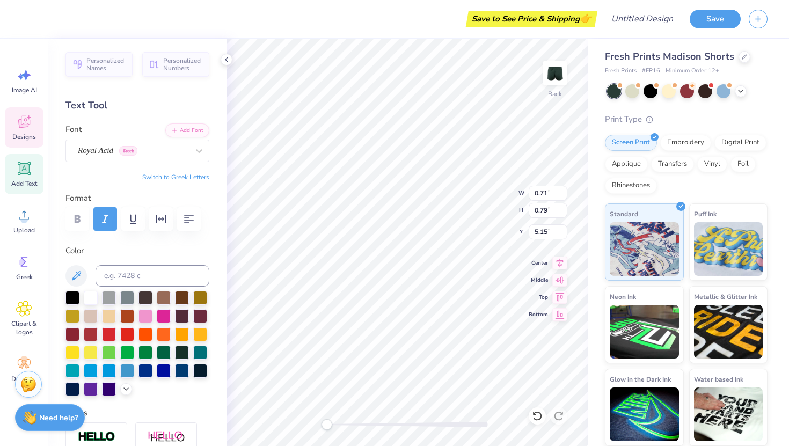
type input "0.63"
type input "5.27"
type textarea "m"
type input "0.26"
type input "0.65"
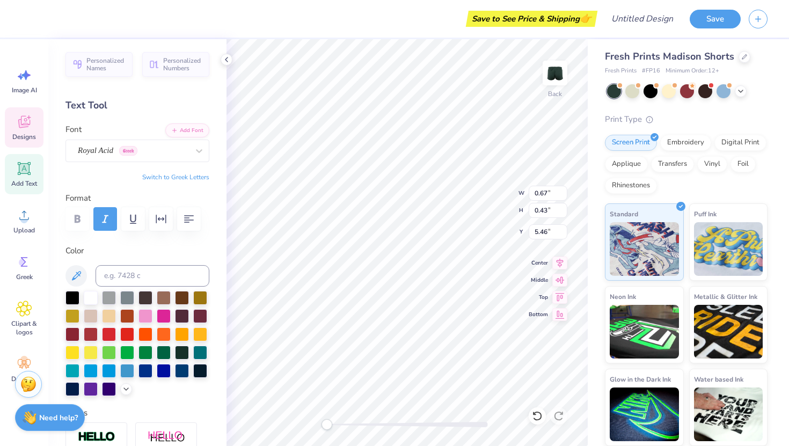
type input "5.03"
type textarea "g"
click at [223, 53] on div "Personalized Names Personalized Numbers Text Tool Add Font Font Royal Acid Gree…" at bounding box center [137, 242] width 178 height 407
click at [224, 62] on icon at bounding box center [226, 59] width 9 height 9
click at [201, 272] on div "Save to See Price & Shipping 👉 Design Title Save Image AI Designs Add Text Uplo…" at bounding box center [394, 223] width 789 height 446
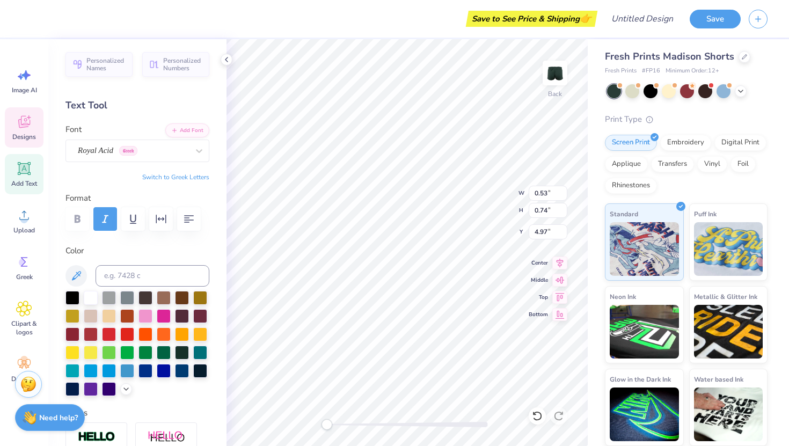
type input "0.27"
type input "0.61"
type input "5.20"
type input "0.53"
type input "0.74"
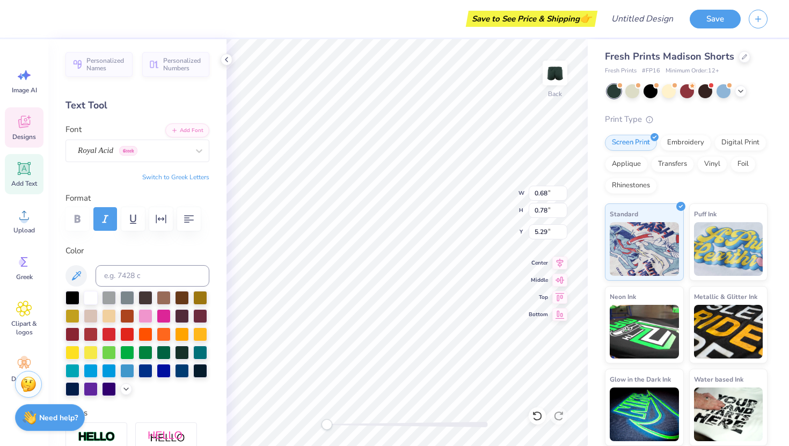
type input "5.13"
type input "0.67"
type input "0.43"
type input "5.28"
type input "0.37"
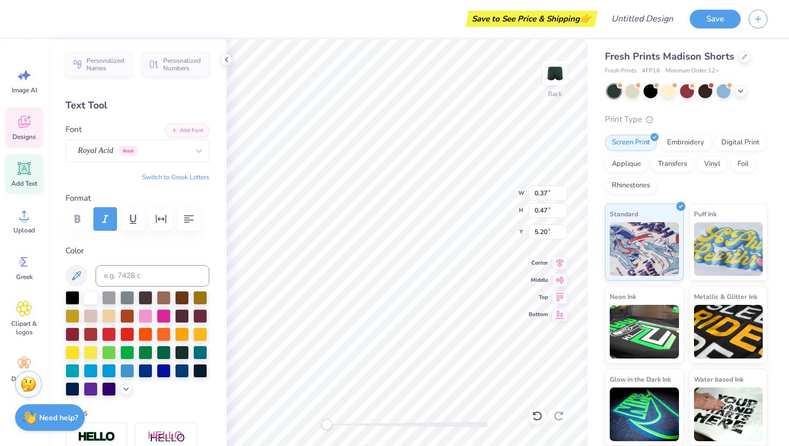
type input "0.47"
type input "5.20"
type input "1.30"
type input "1.12"
type input "5.02"
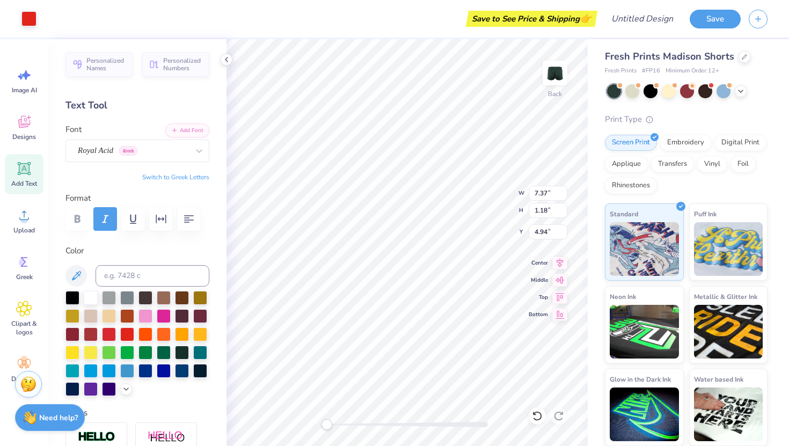
type input "5.19"
type input "0.67"
type input "9.17"
click at [91, 295] on div at bounding box center [91, 297] width 14 height 14
type input "4.74"
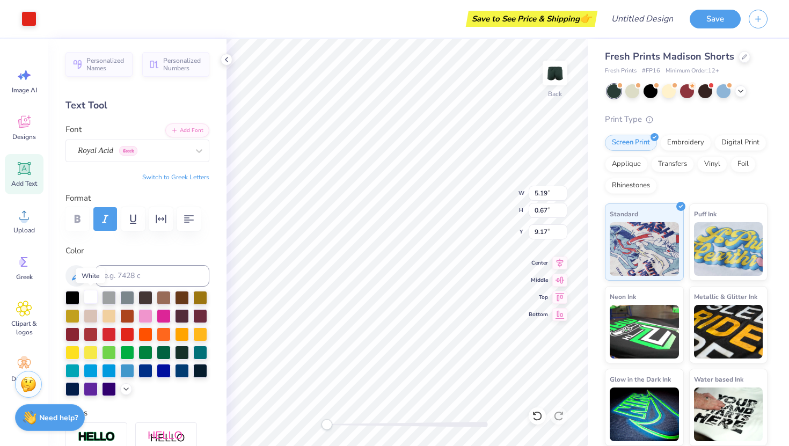
type input "0.58"
type input "9.26"
click at [88, 294] on div at bounding box center [91, 297] width 14 height 14
type input "0.50"
type input "0.57"
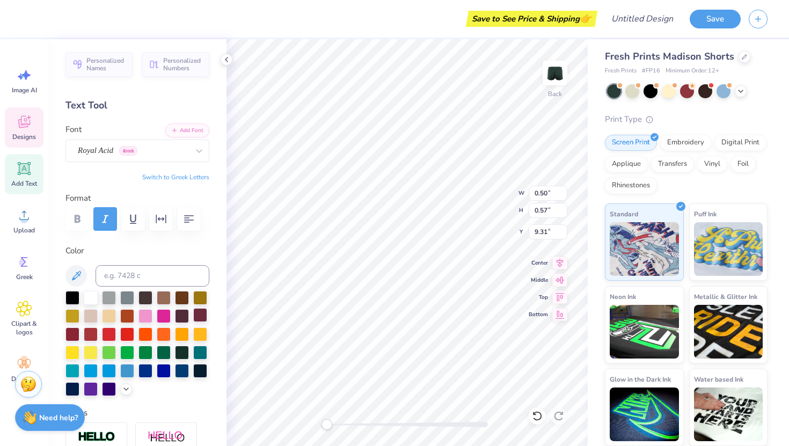
type input "9.31"
type textarea "A"
type input "1.19"
type input "1.03"
type input "8.97"
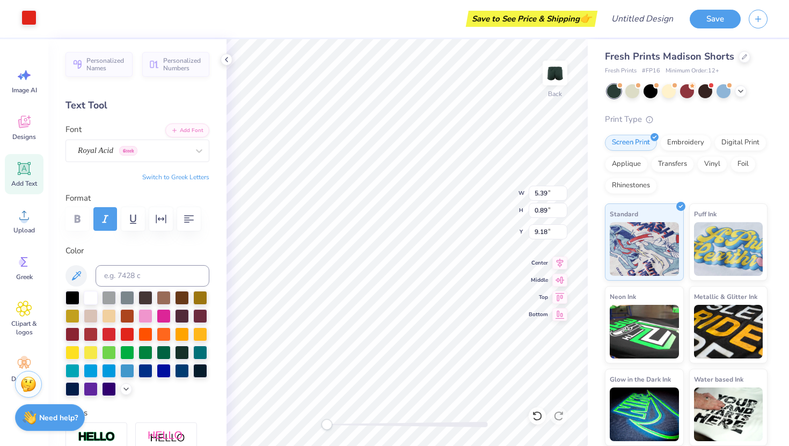
click at [35, 26] on div "Art colors" at bounding box center [18, 19] width 36 height 38
click at [30, 34] on div "Art colors" at bounding box center [18, 19] width 36 height 38
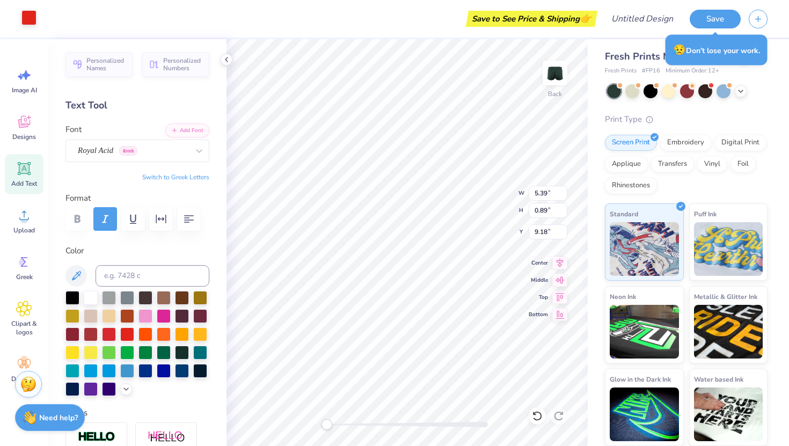
click at [26, 22] on div at bounding box center [28, 17] width 15 height 15
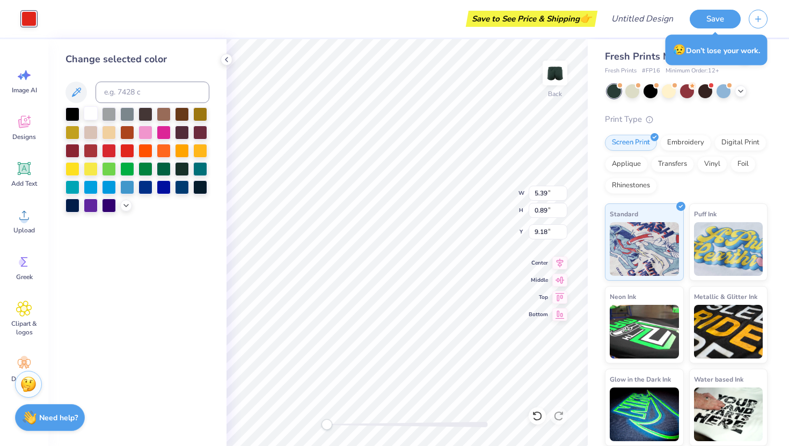
click at [88, 106] on div at bounding box center [91, 113] width 14 height 14
click at [87, 112] on div at bounding box center [91, 113] width 14 height 14
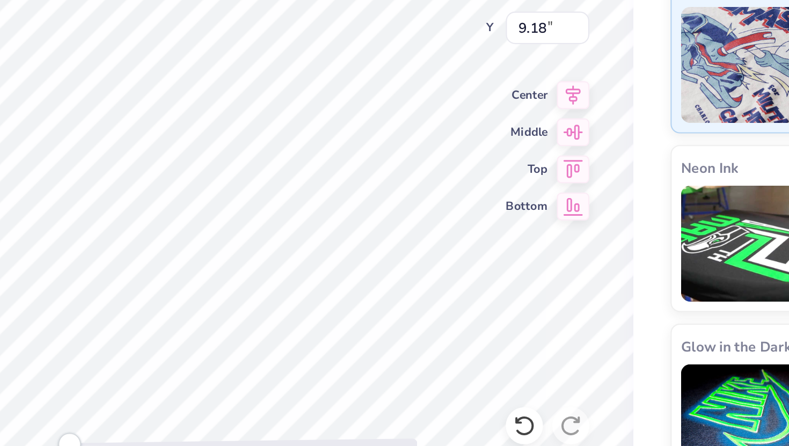
type input "7.88"
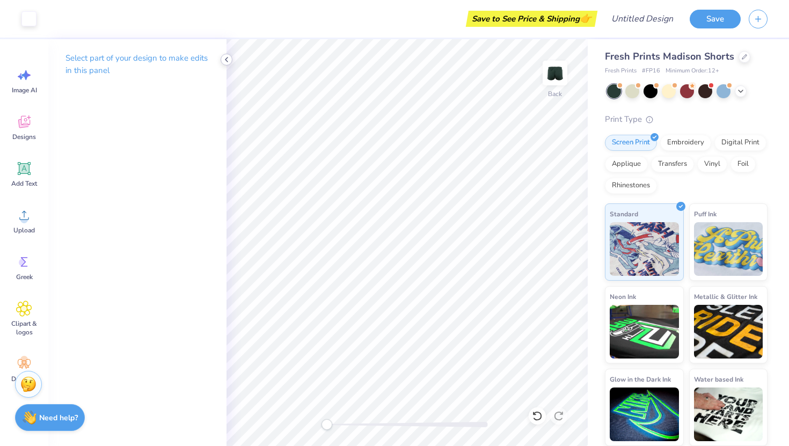
click at [222, 56] on icon at bounding box center [226, 59] width 9 height 9
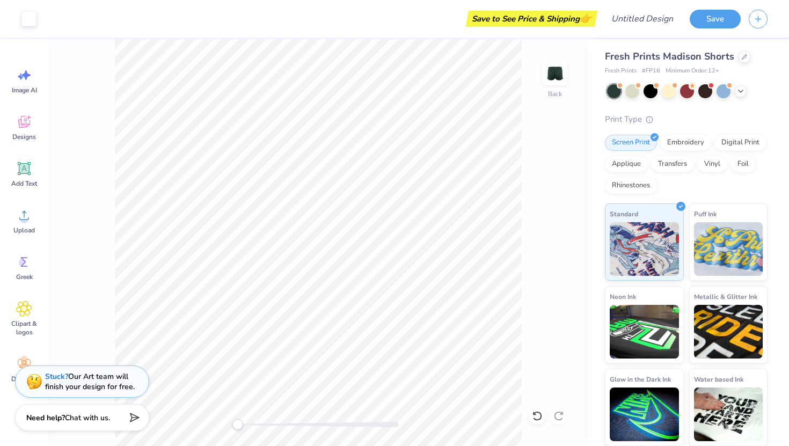
click at [555, 172] on div "Back" at bounding box center [317, 242] width 539 height 407
